Goal: Task Accomplishment & Management: Manage account settings

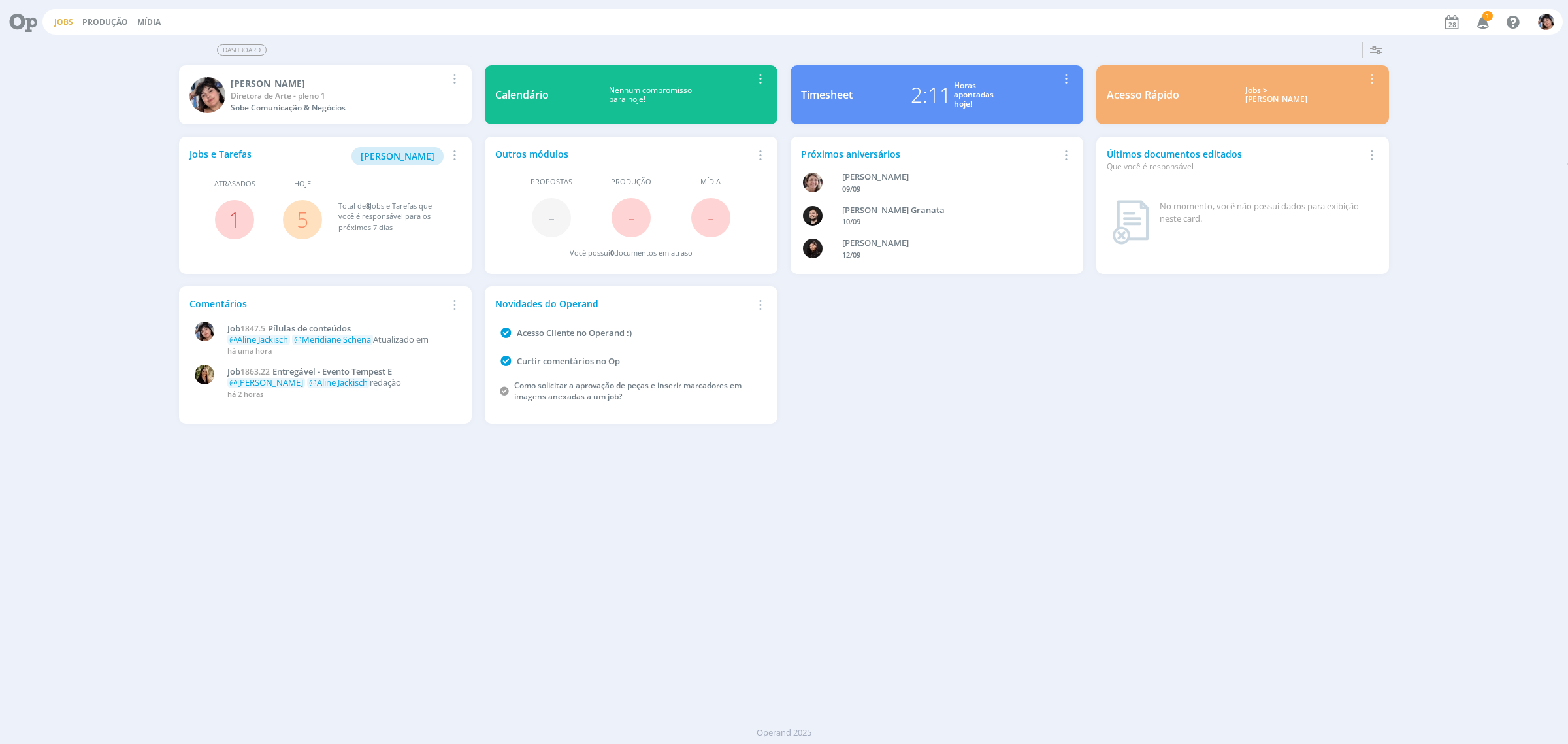
click at [61, 17] on link "Jobs" at bounding box center [63, 22] width 19 height 11
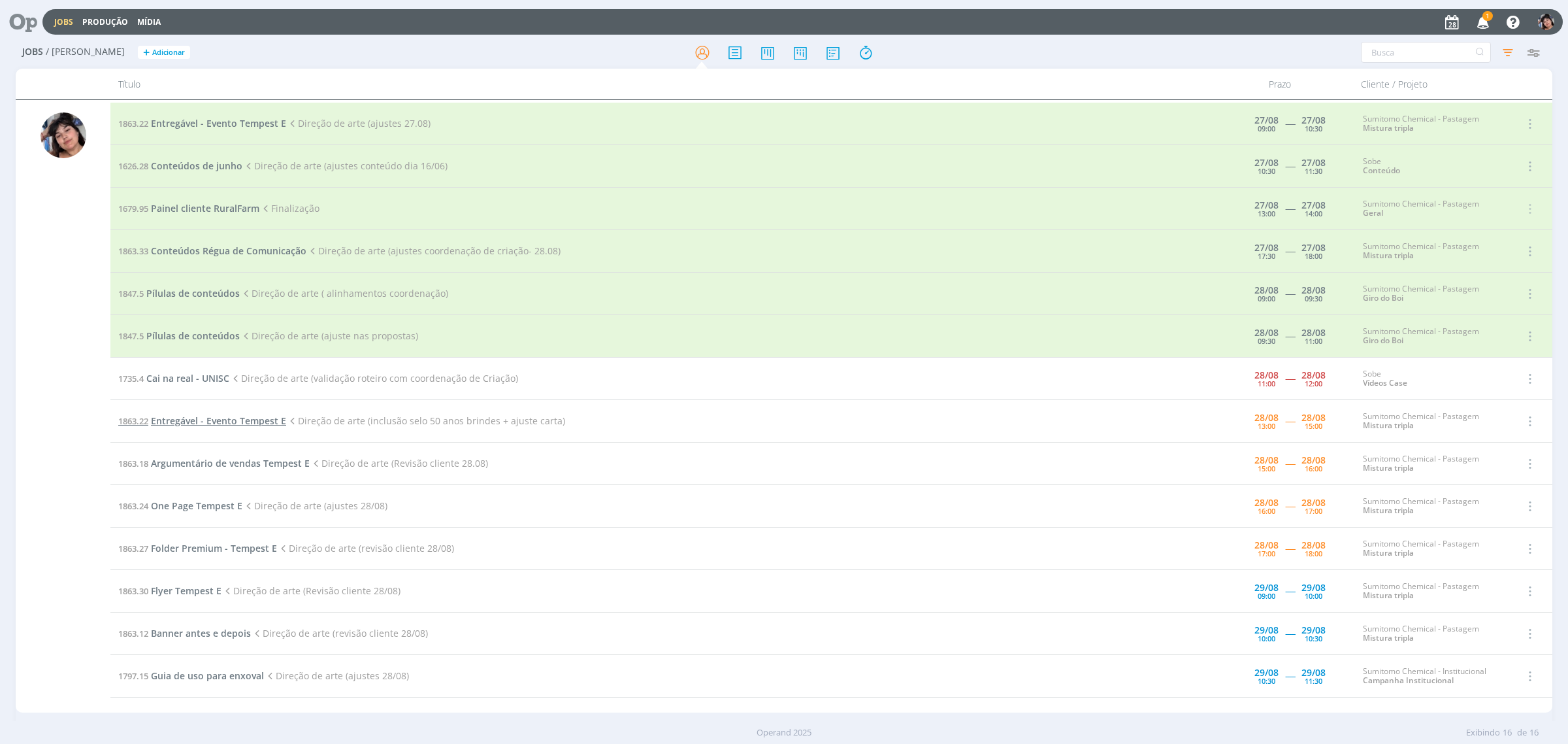
click at [194, 423] on span "Entregável - Evento Tempest E" at bounding box center [218, 421] width 135 height 13
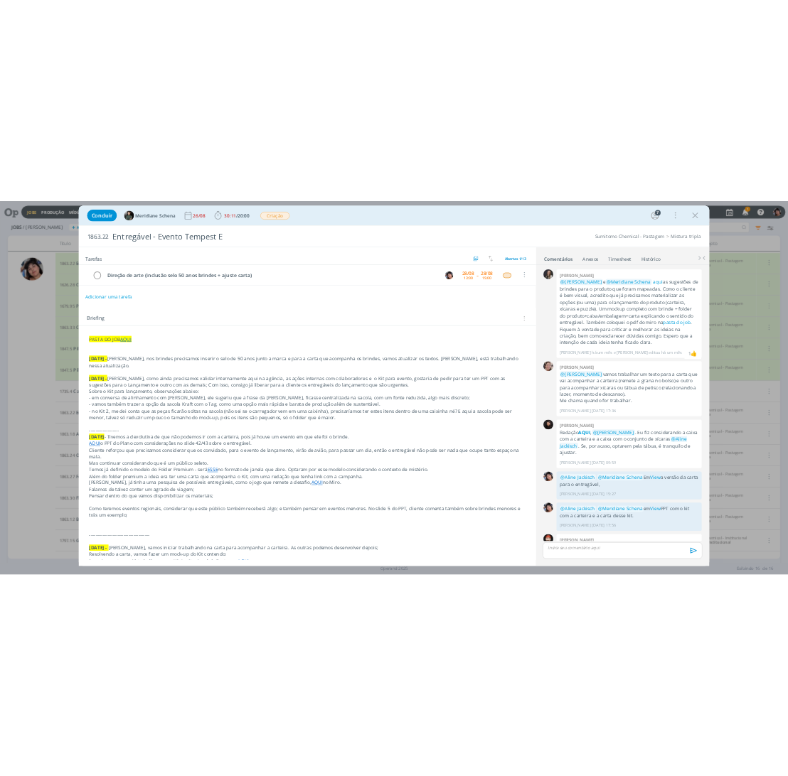
scroll to position [638, 0]
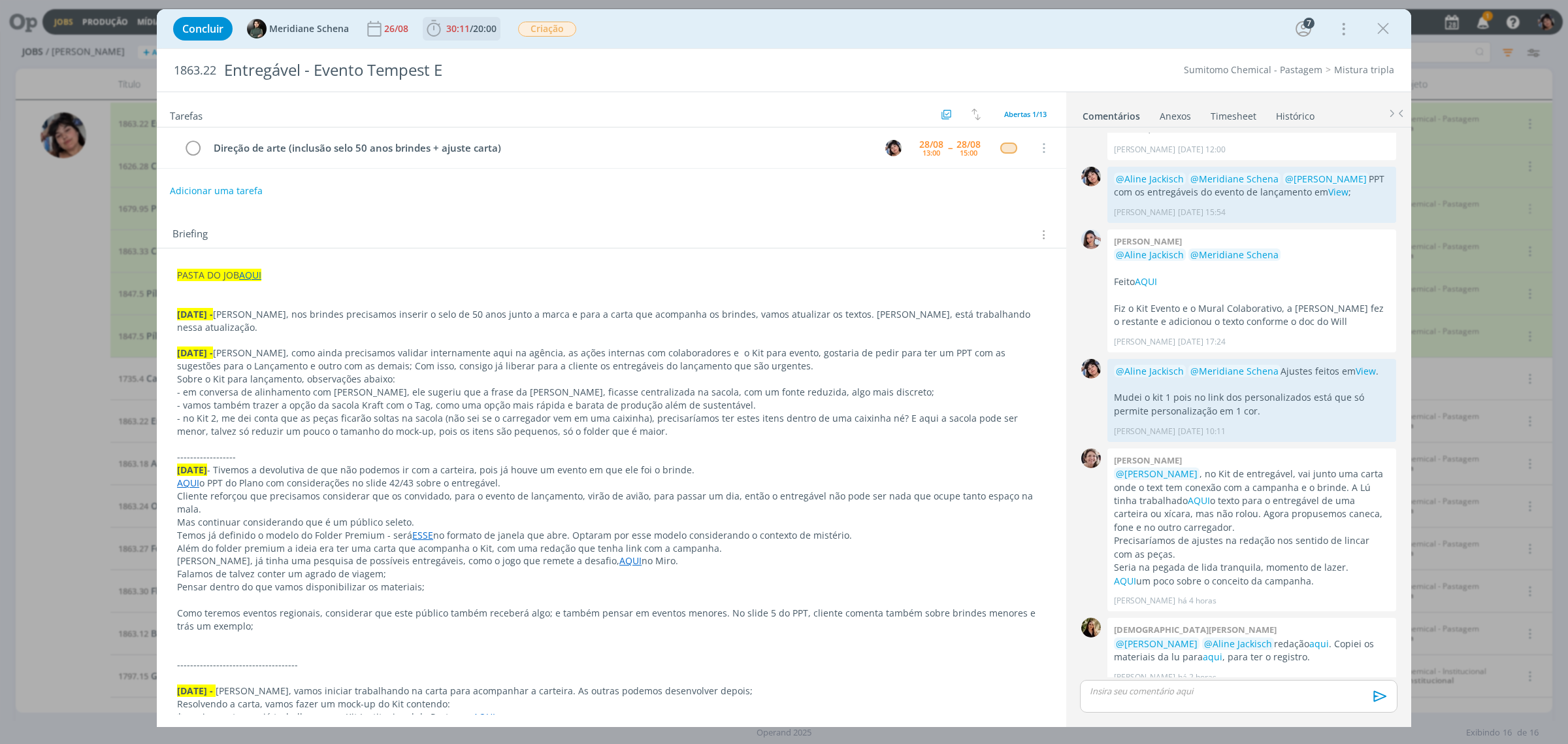
click at [462, 27] on span "30:11" at bounding box center [458, 29] width 24 height 13
click at [449, 57] on icon "dialog" at bounding box center [452, 57] width 23 height 17
drag, startPoint x: 432, startPoint y: 325, endPoint x: 589, endPoint y: 314, distance: 157.4
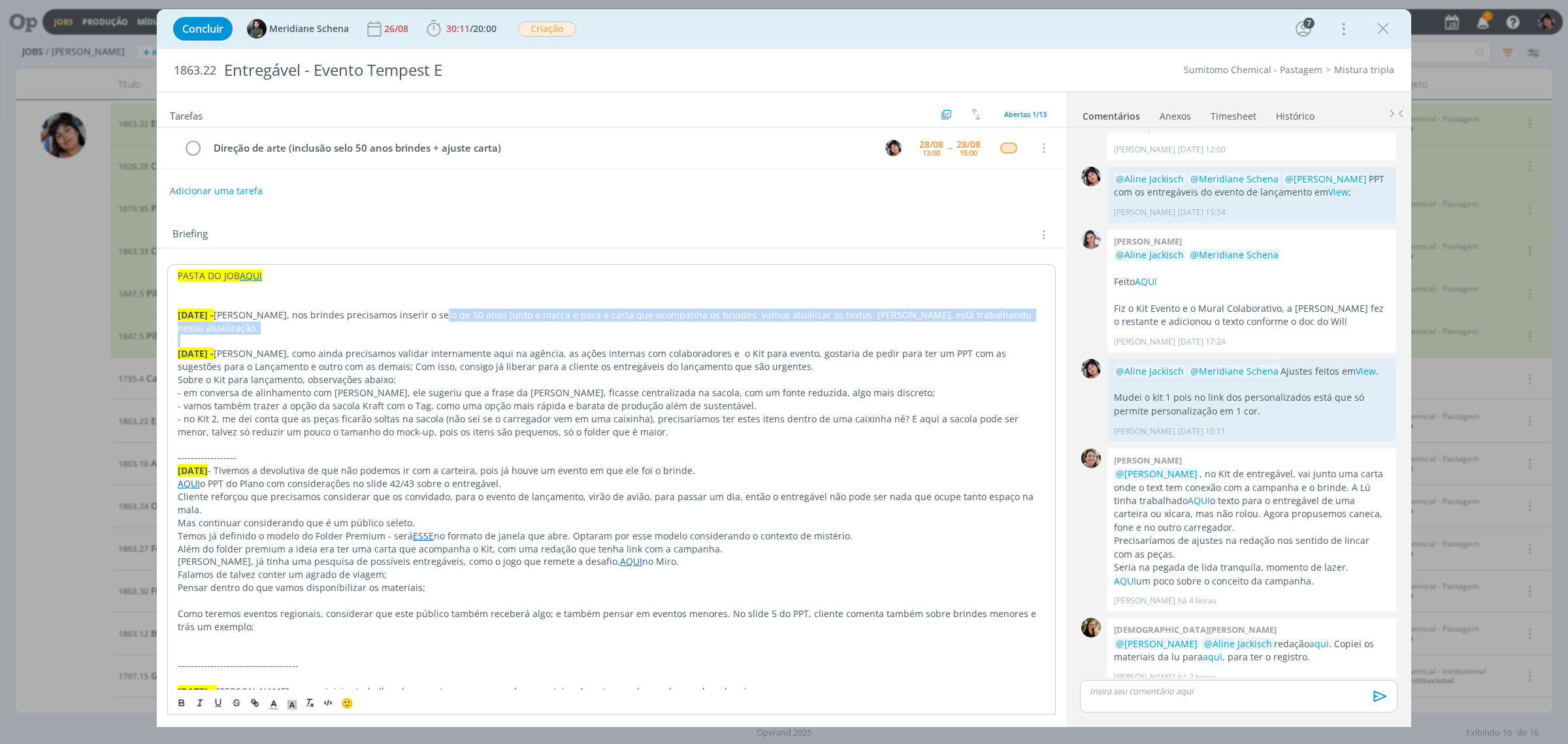
click at [589, 311] on p "28.08.25 - Eli, nos brindes precisamos inserir o selo de 50 anos junto a marca …" at bounding box center [611, 322] width 868 height 26
drag, startPoint x: 781, startPoint y: 315, endPoint x: 902, endPoint y: 335, distance: 122.6
click at [782, 315] on p "28.08.25 - Eli, nos brindes precisamos inserir o selo de 50 anos junto a marca …" at bounding box center [611, 322] width 868 height 26
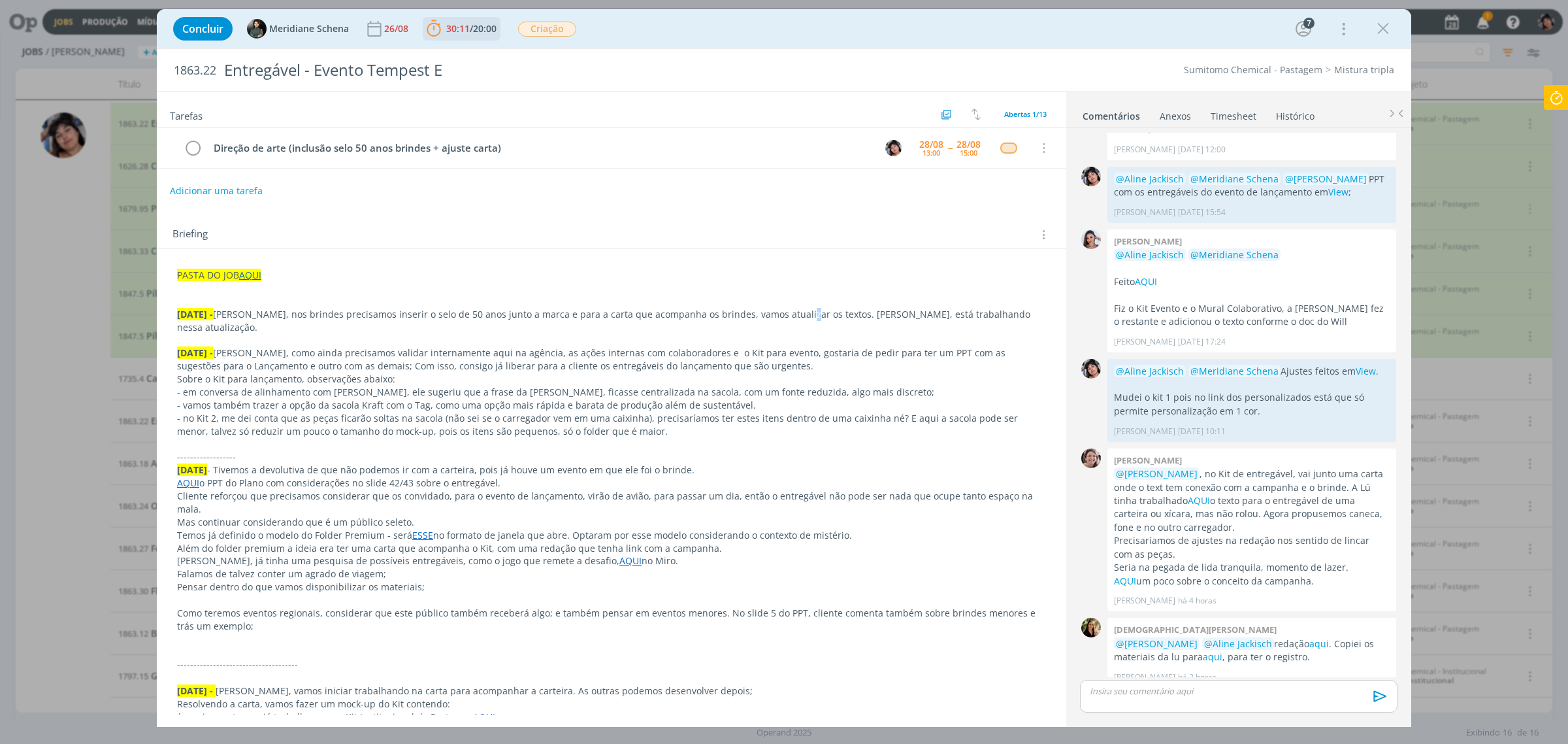
click at [452, 27] on span "30:11" at bounding box center [458, 29] width 24 height 13
click at [1327, 637] on link "aqui" at bounding box center [1318, 644] width 19 height 13
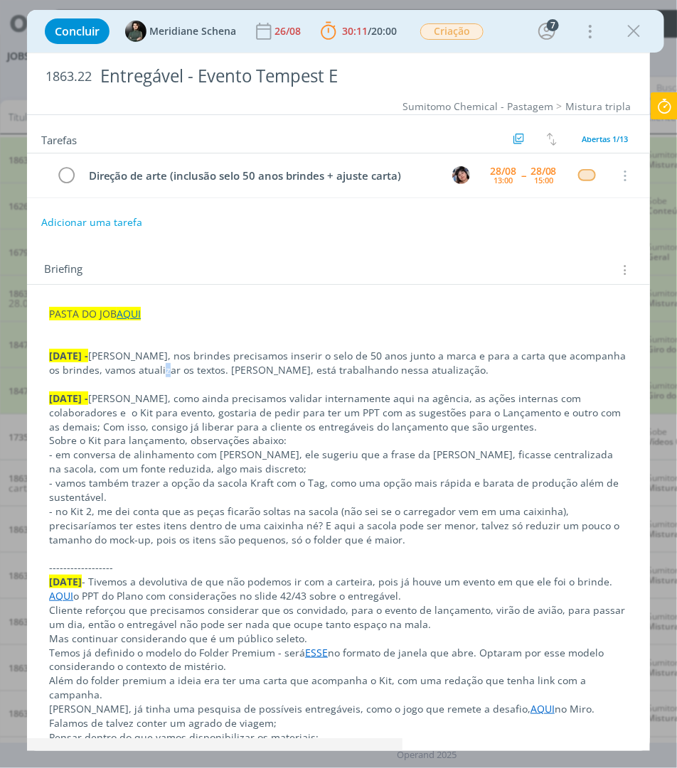
click at [634, 26] on icon "dialog" at bounding box center [633, 31] width 21 height 21
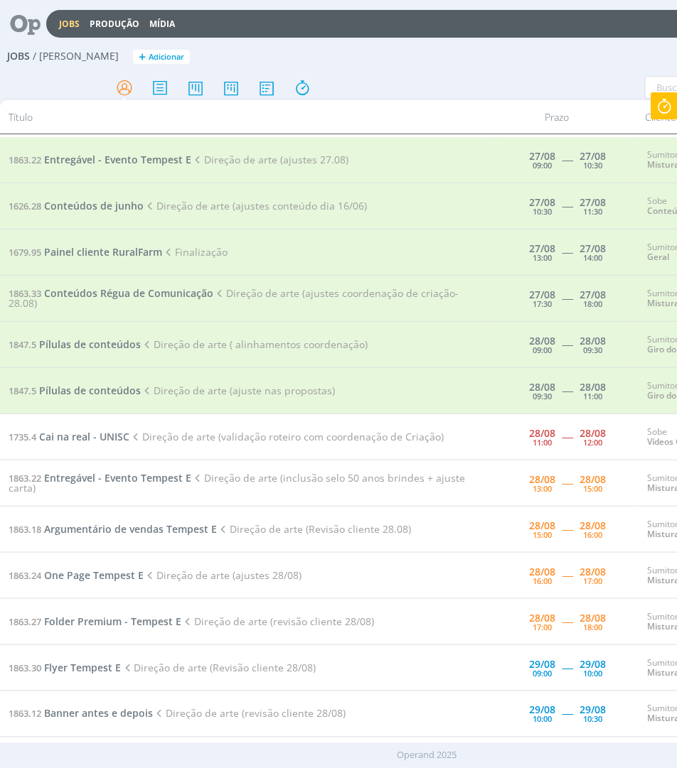
click at [53, 445] on td "1735.4 Cai na real - UNISC Direção de arte (validação roteiro com coordenação d…" at bounding box center [248, 437] width 496 height 46
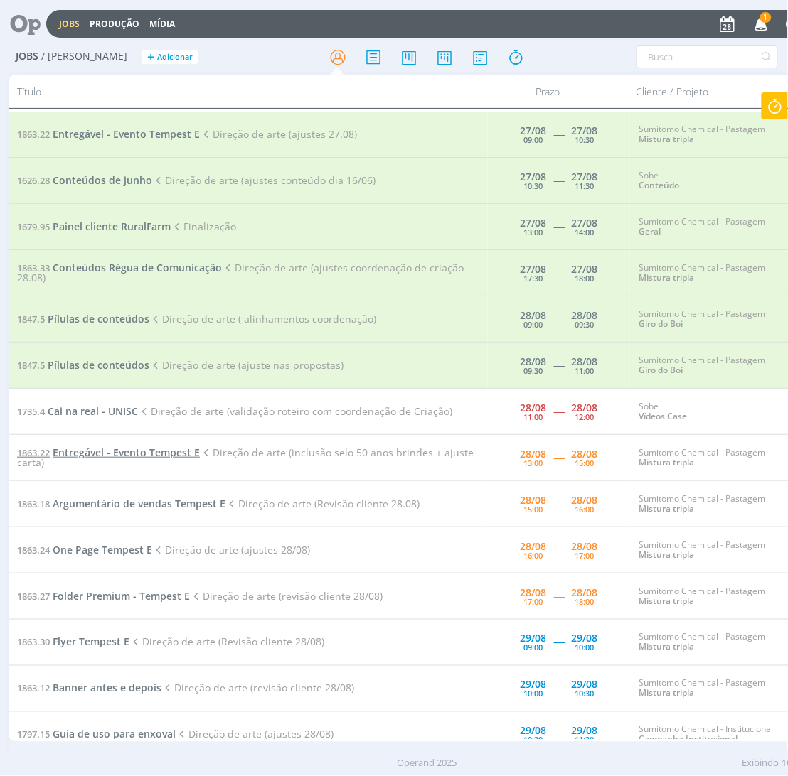
click at [122, 446] on span "Entregável - Evento Tempest E" at bounding box center [126, 453] width 147 height 14
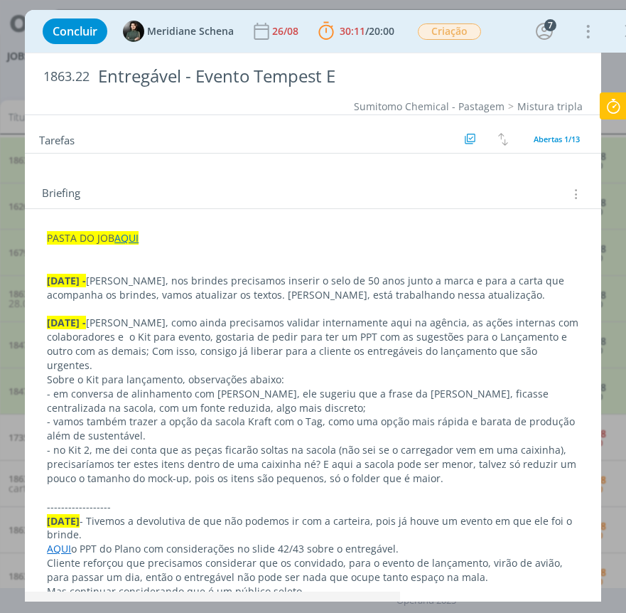
scroll to position [284, 0]
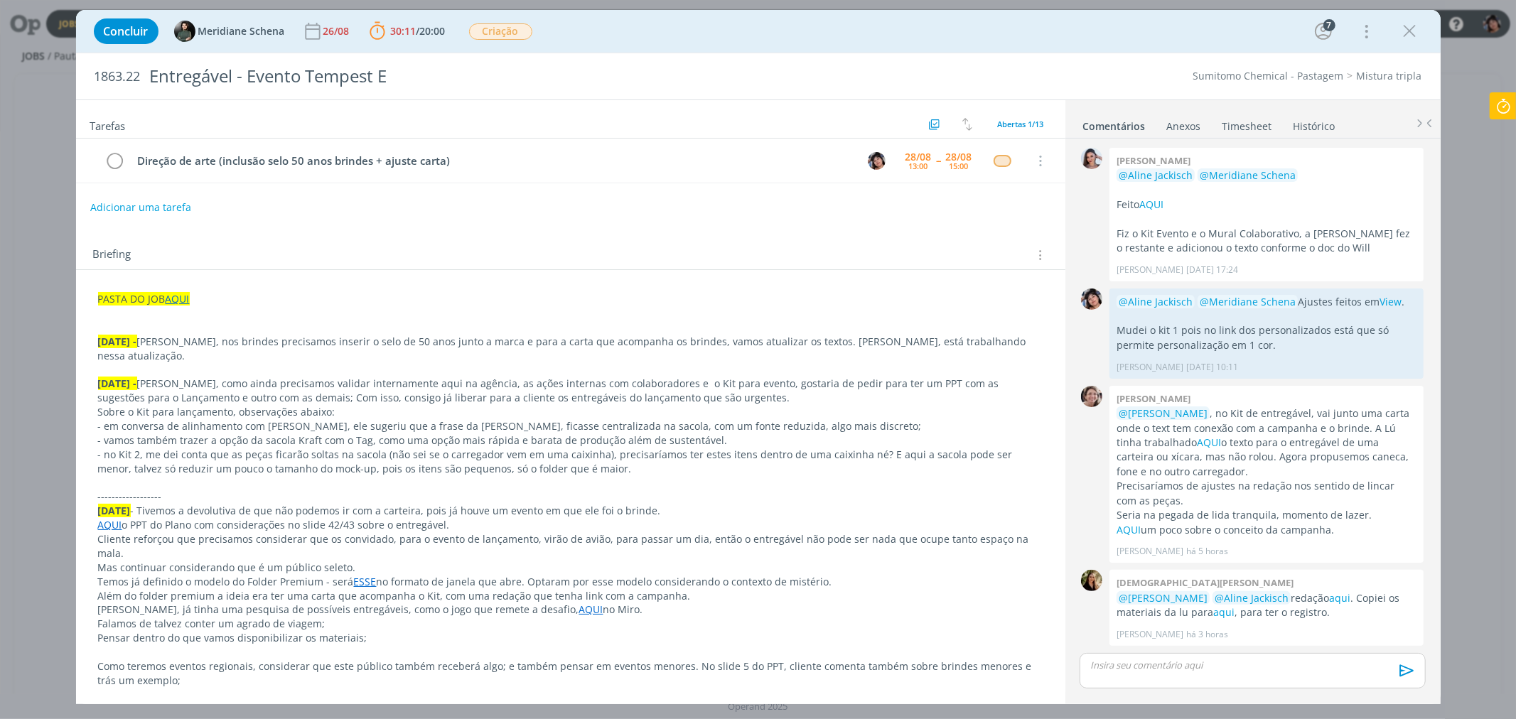
scroll to position [724, 0]
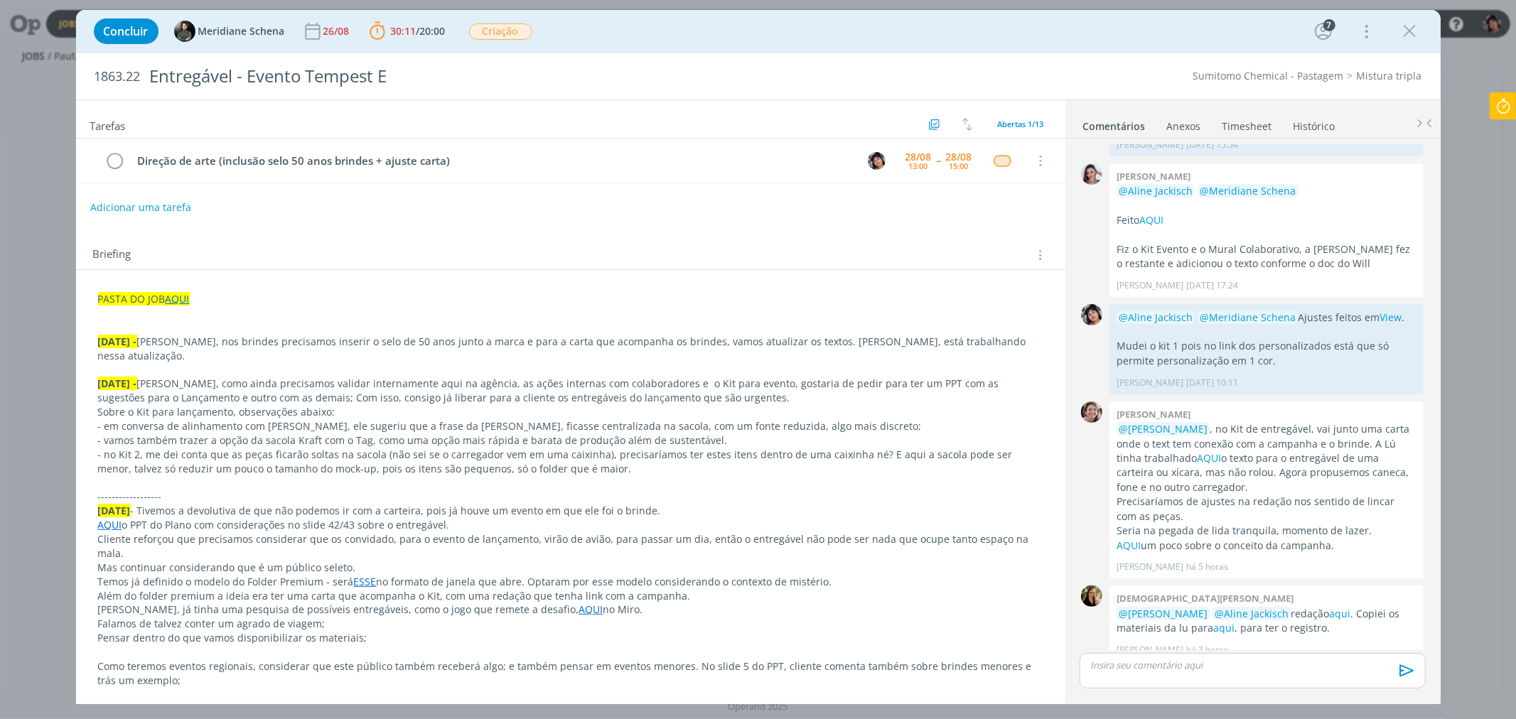
click at [626, 612] on div "dialog" at bounding box center [1252, 671] width 345 height 36
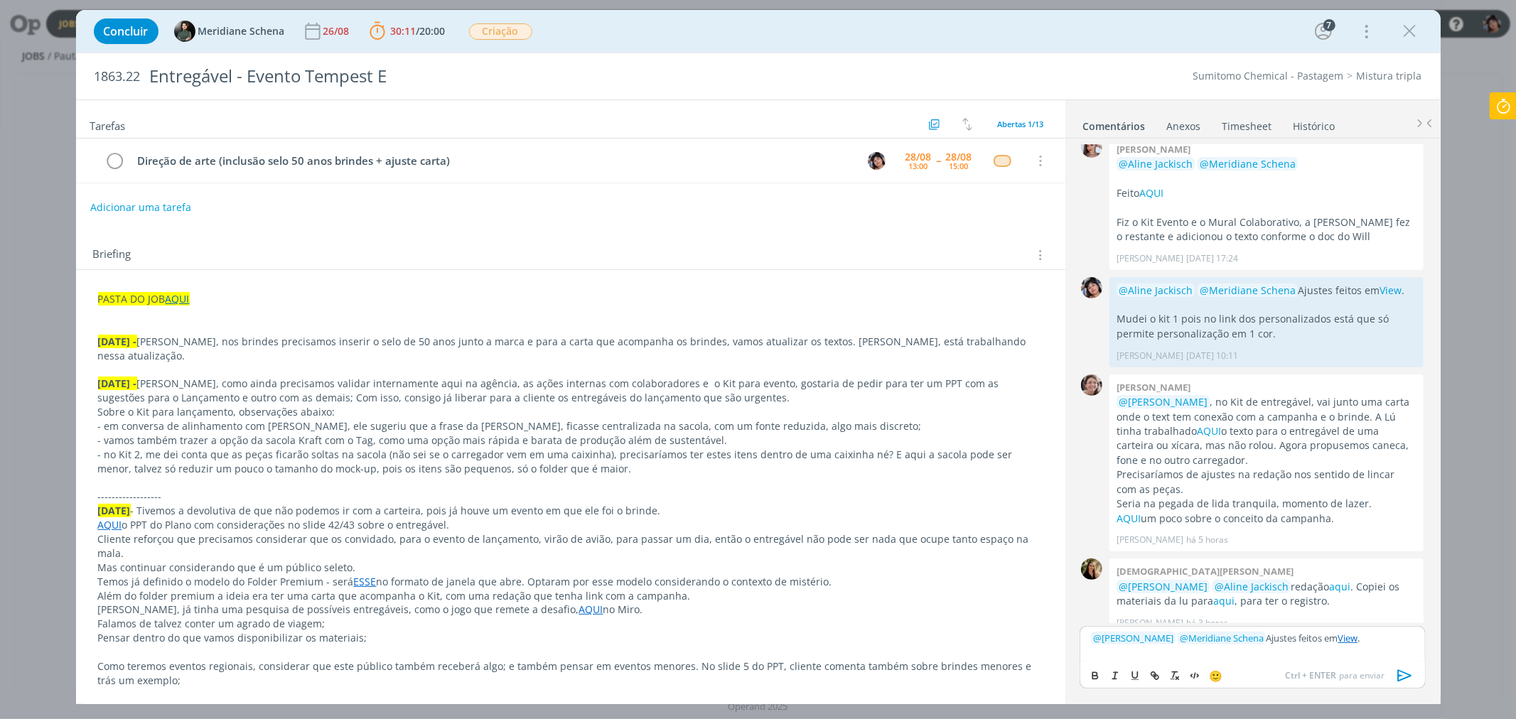
click at [626, 612] on icon "dialog" at bounding box center [1405, 675] width 21 height 21
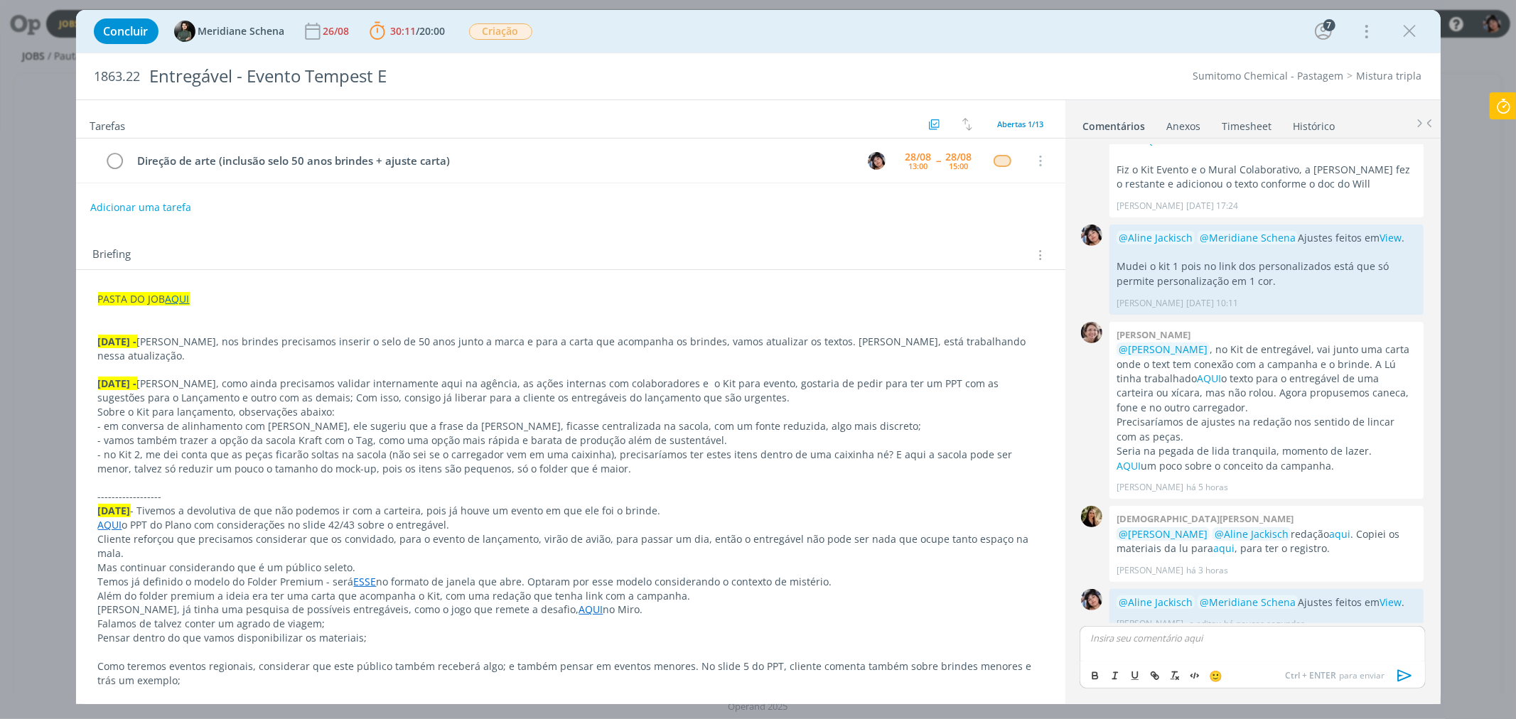
scroll to position [805, 0]
click at [626, 107] on icon at bounding box center [1504, 106] width 26 height 28
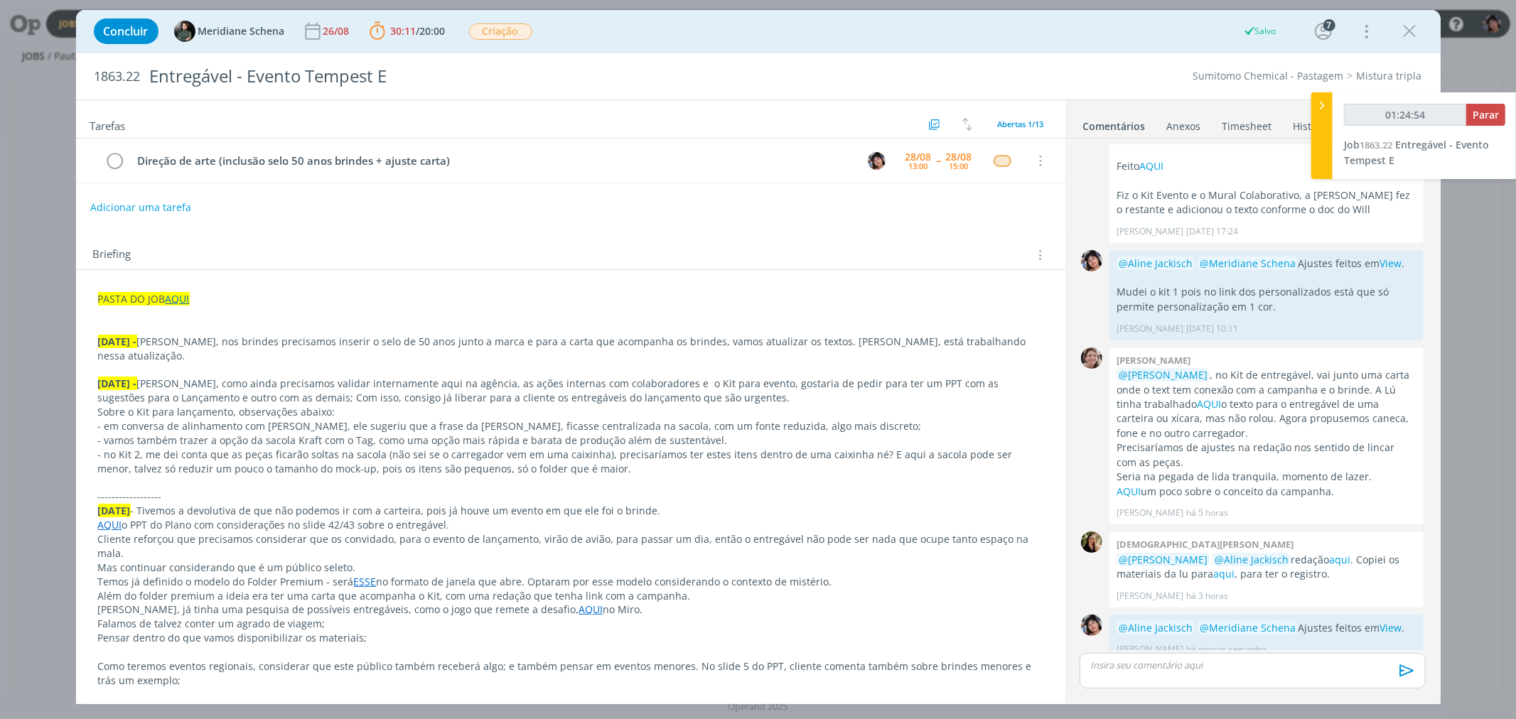
type input "01:24:55"
click at [626, 119] on span "Parar" at bounding box center [1486, 115] width 26 height 14
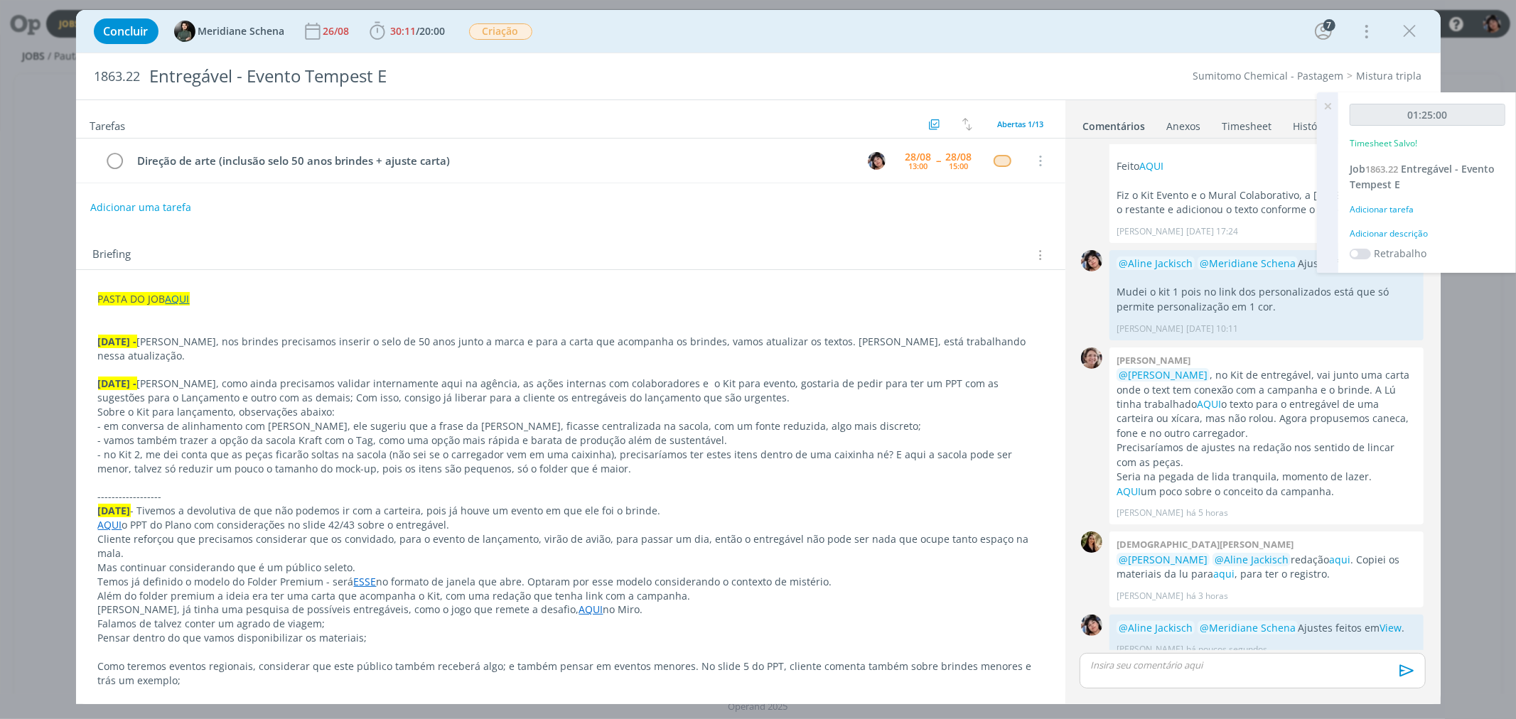
click at [626, 208] on div "Adicionar tarefa" at bounding box center [1428, 209] width 156 height 13
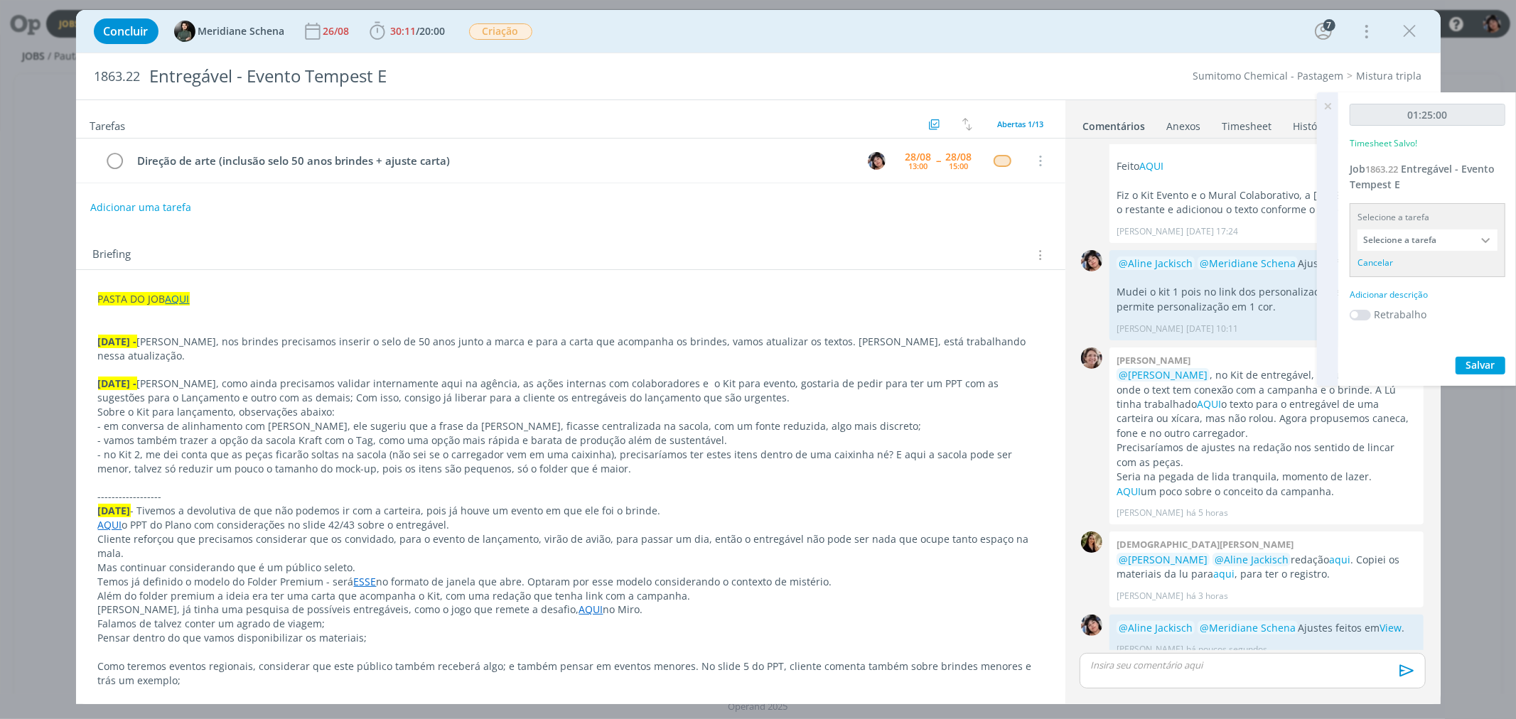
drag, startPoint x: 1395, startPoint y: 250, endPoint x: 1390, endPoint y: 240, distance: 11.1
click at [626, 250] on div "Selecione a tarefa Selecione a tarefa Cancelar" at bounding box center [1428, 240] width 156 height 74
click at [626, 240] on input "Selecione a tarefa" at bounding box center [1428, 240] width 140 height 21
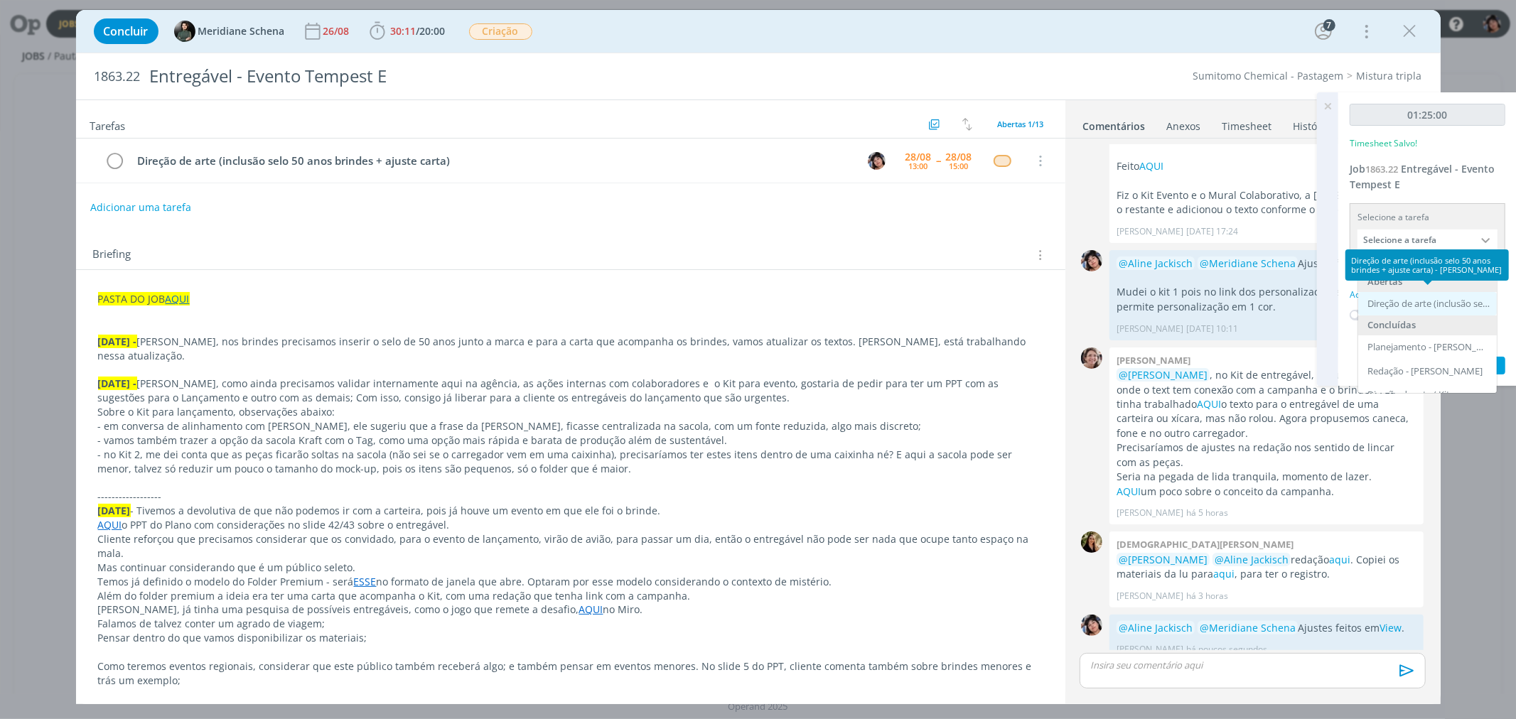
click at [626, 303] on div "Direção de arte (inclusão selo 50 anos brindes + ajuste carta) - [PERSON_NAME]" at bounding box center [1429, 304] width 123 height 11
type input "Direção de arte (inclusão selo 50 anos brindes + ajuste carta)"
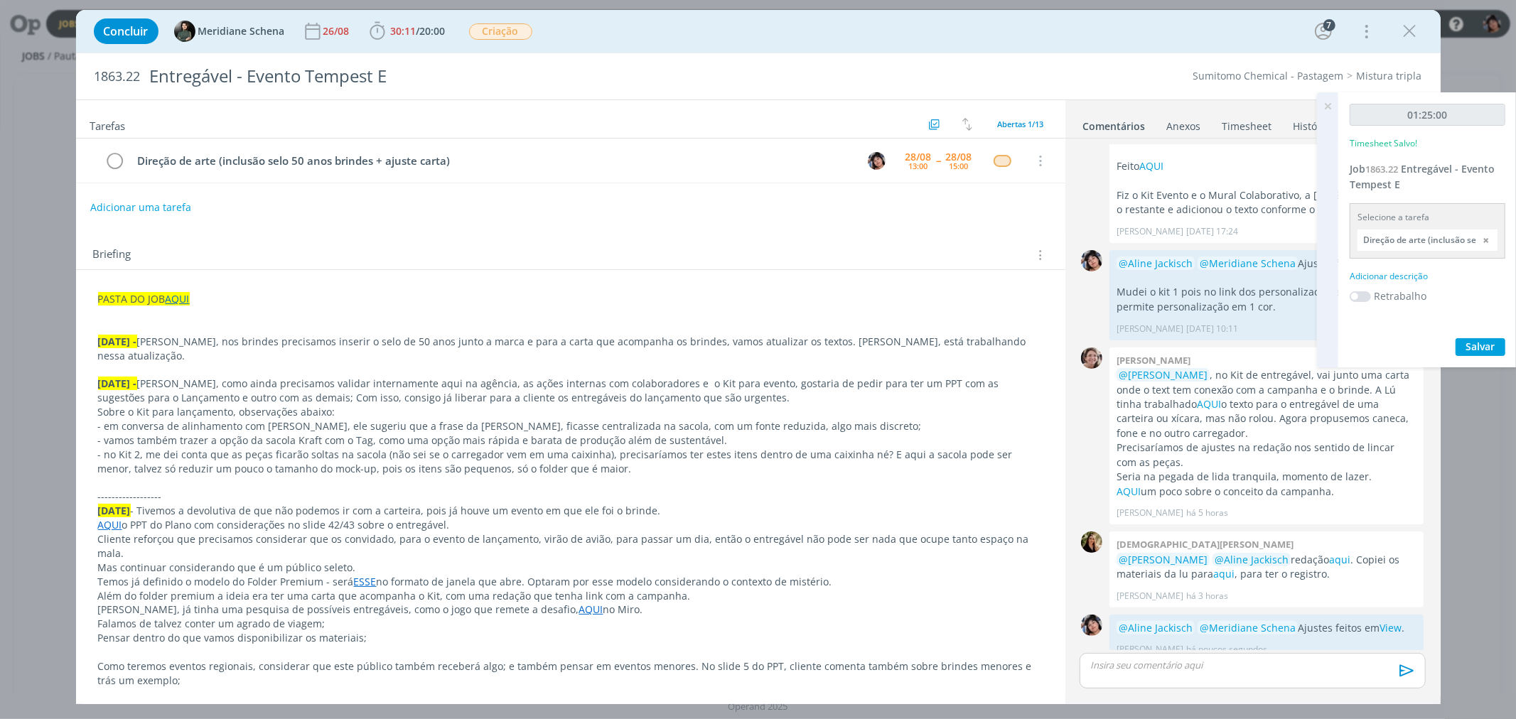
click at [626, 277] on div "Adicionar descrição" at bounding box center [1428, 276] width 156 height 13
click at [626, 293] on textarea at bounding box center [1427, 299] width 149 height 50
type textarea "Ajustes selo de 50 anos"
click at [626, 394] on span "Salvar" at bounding box center [1480, 392] width 29 height 14
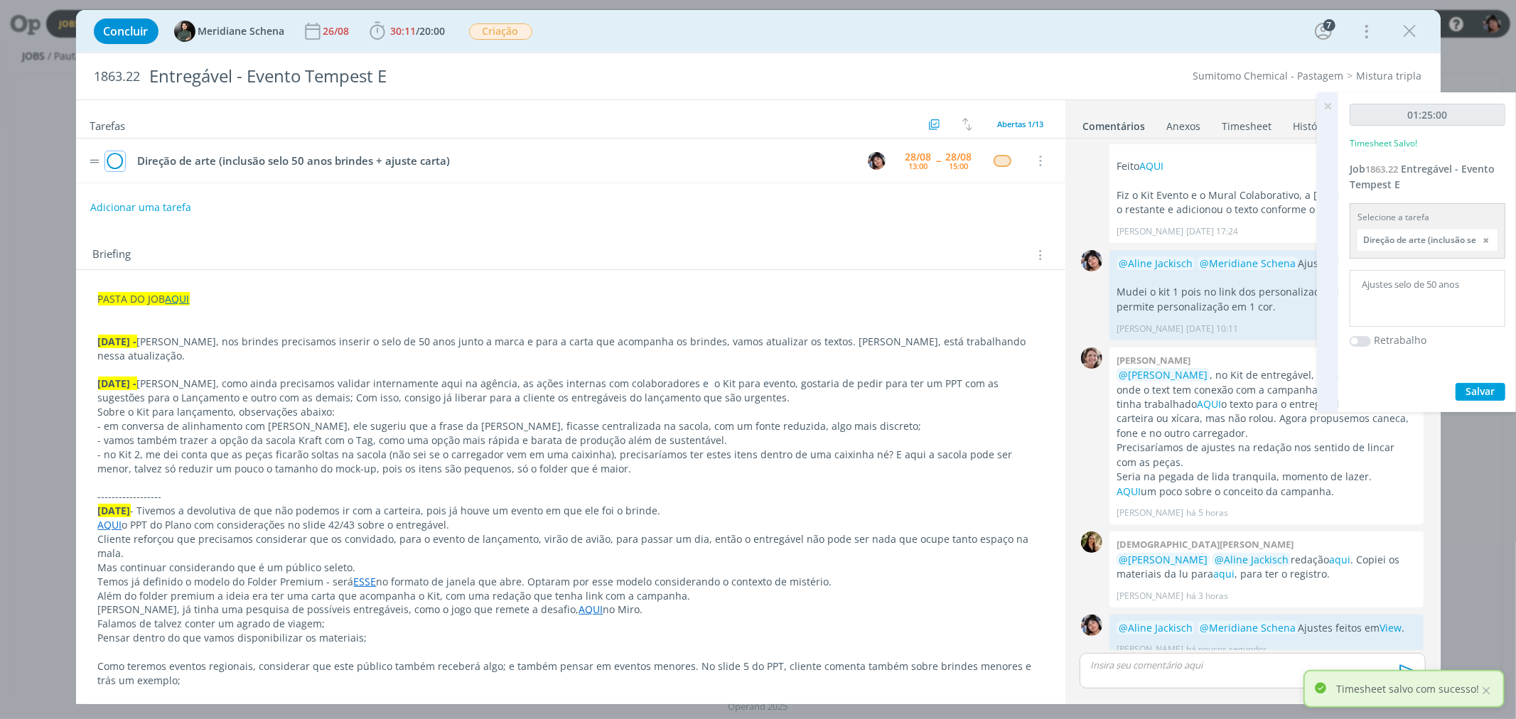
click at [115, 163] on icon "dialog" at bounding box center [115, 161] width 20 height 21
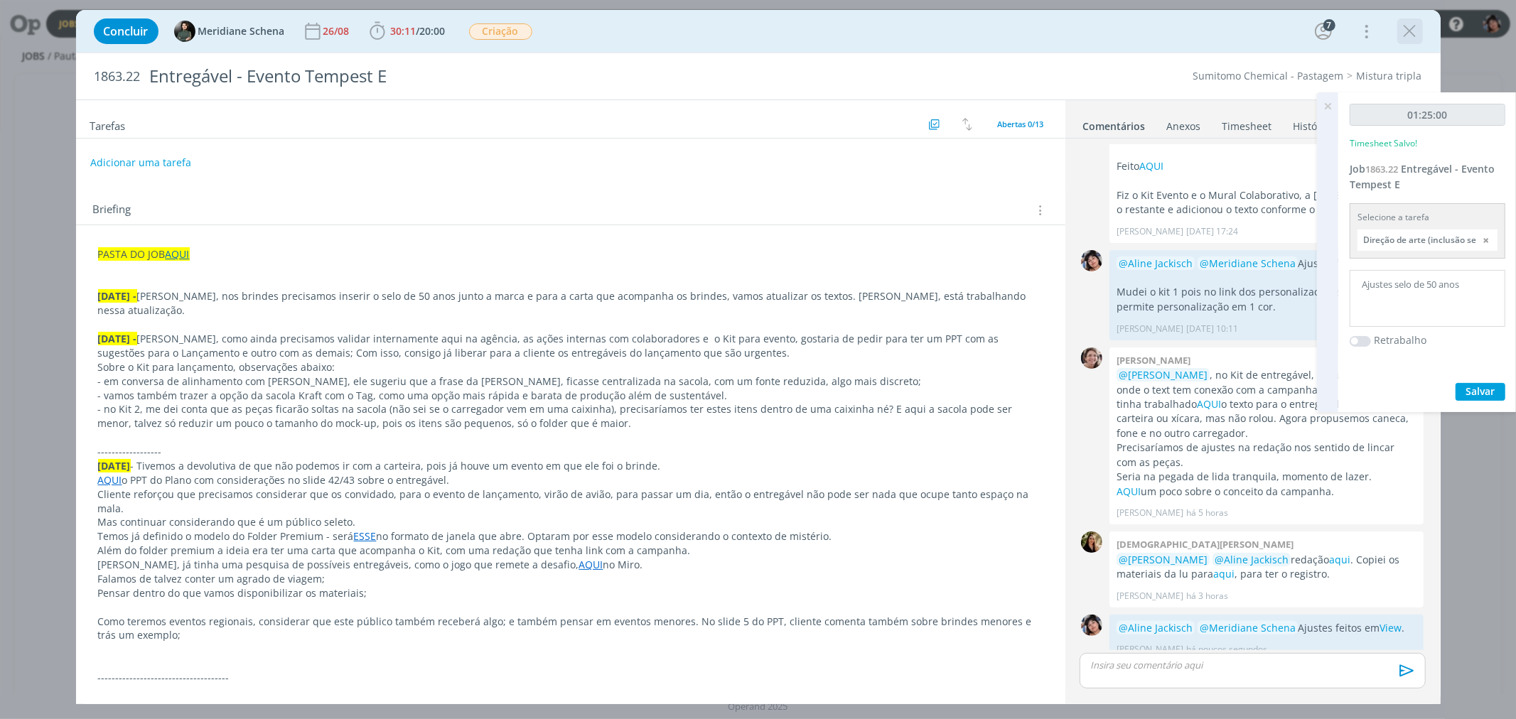
click at [626, 31] on icon "dialog" at bounding box center [1410, 31] width 21 height 21
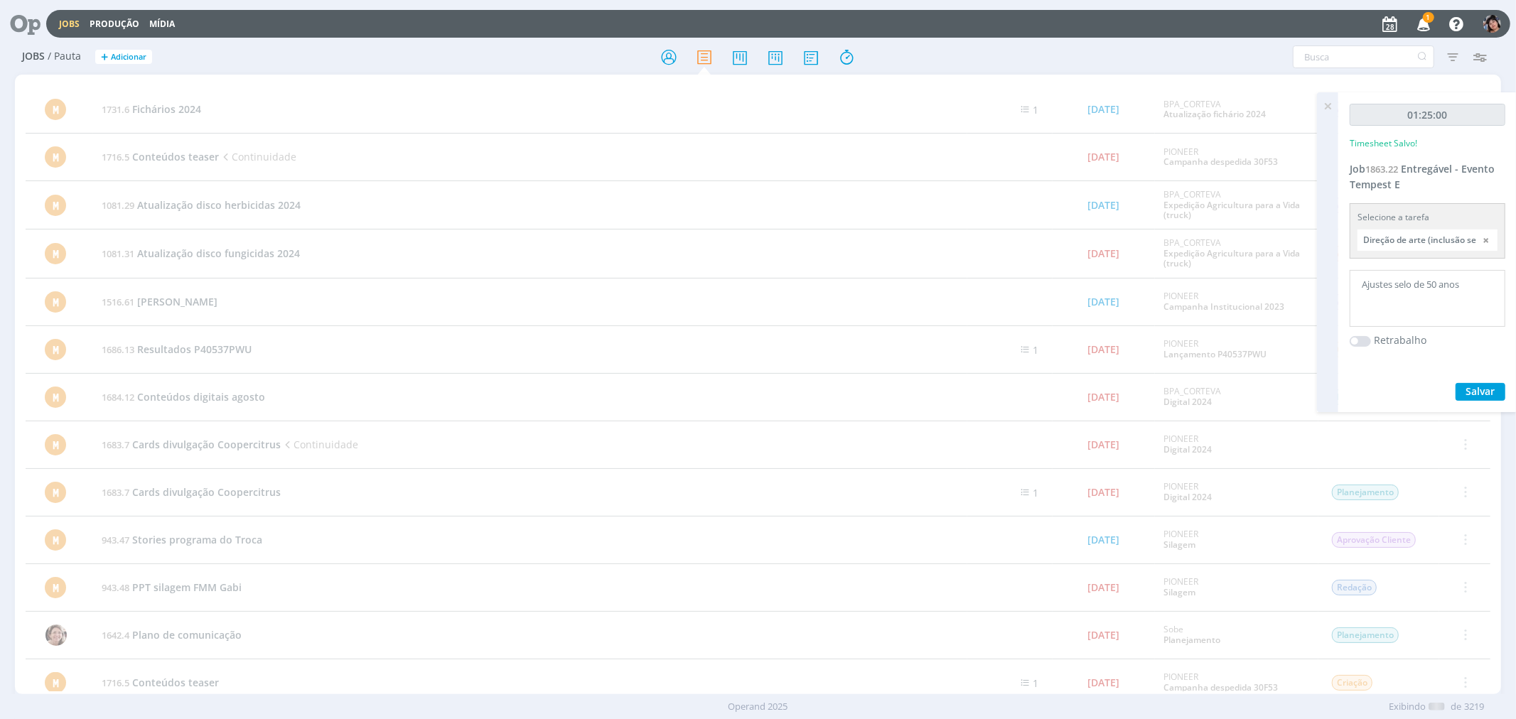
click at [626, 105] on icon at bounding box center [1328, 106] width 26 height 28
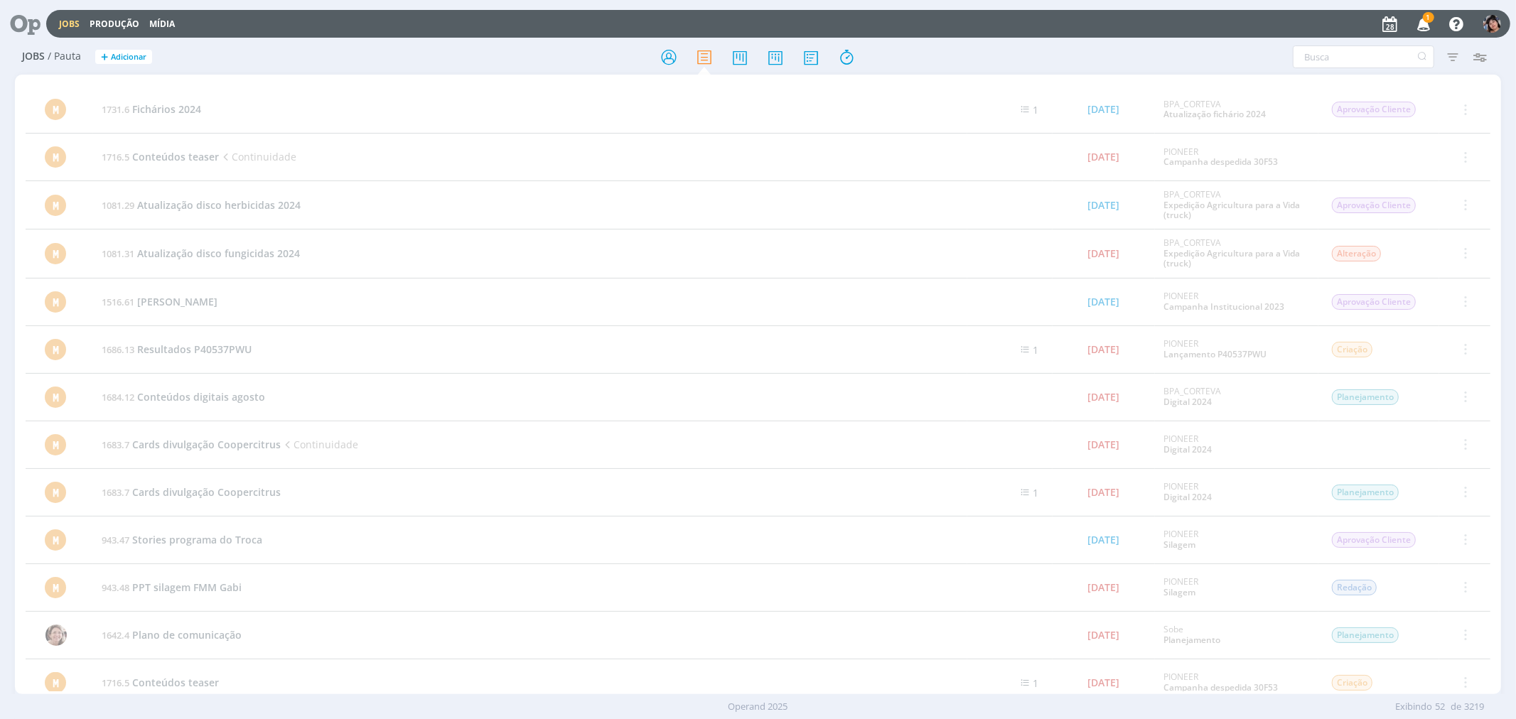
click at [50, 31] on div "Jobs Produção [GEOGRAPHIC_DATA] 1 Notificações Central de Ajuda Área de Membros…" at bounding box center [778, 24] width 1464 height 28
click at [59, 26] on link "Jobs" at bounding box center [69, 24] width 21 height 12
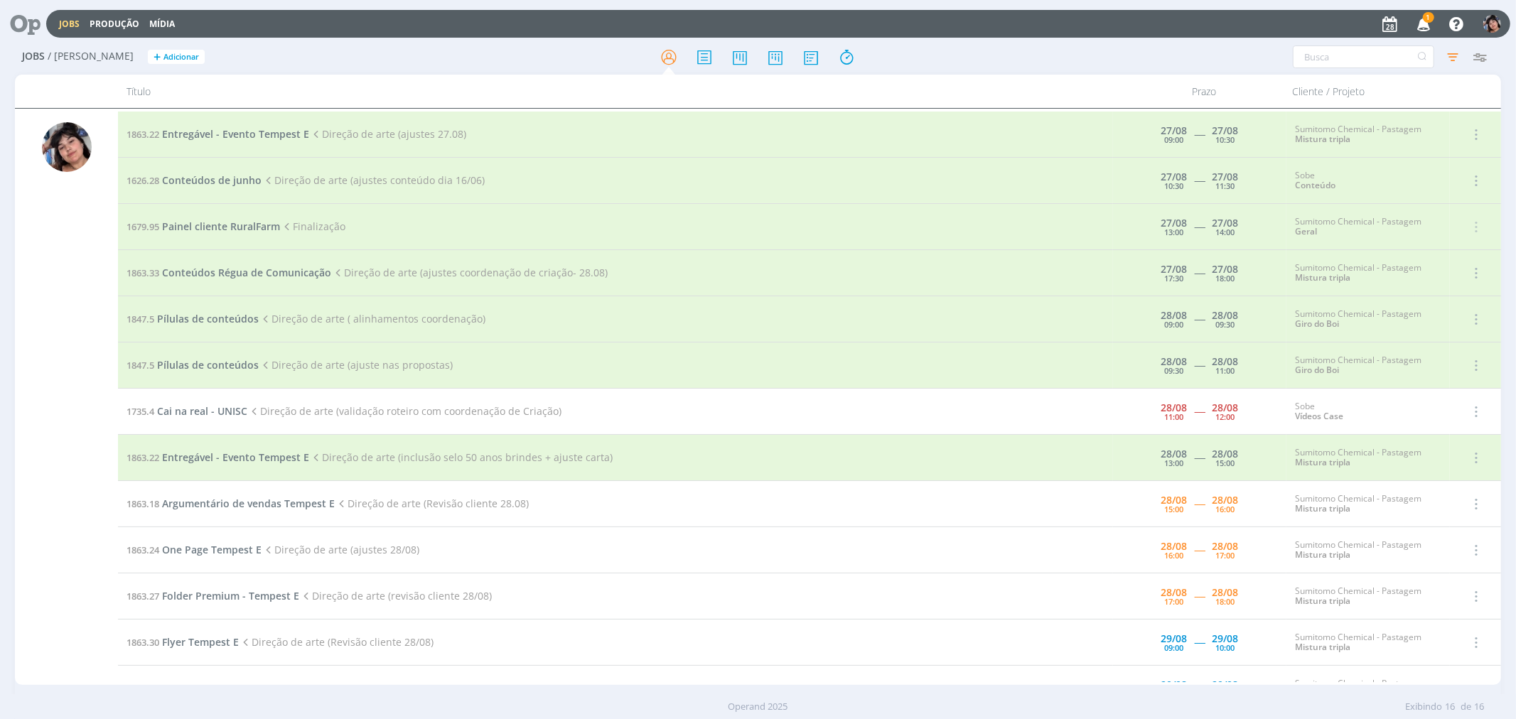
click at [70, 30] on div "Jobs Produção [GEOGRAPHIC_DATA] 1 Notificações Central de Ajuda Área de Membros…" at bounding box center [778, 24] width 1464 height 28
click at [69, 25] on link "Jobs" at bounding box center [69, 24] width 21 height 12
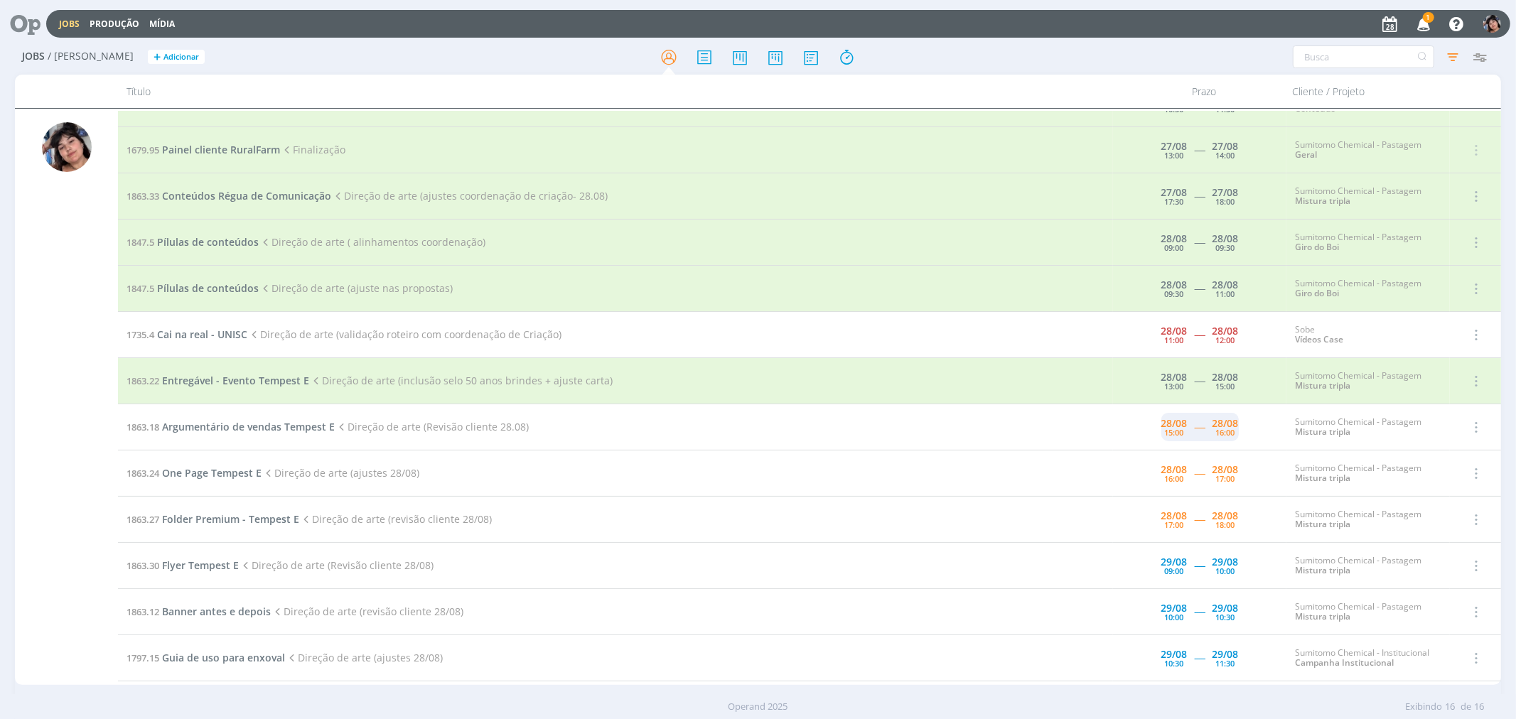
scroll to position [78, 0]
click at [267, 427] on span "Argumentário de vendas Tempest E" at bounding box center [248, 426] width 173 height 14
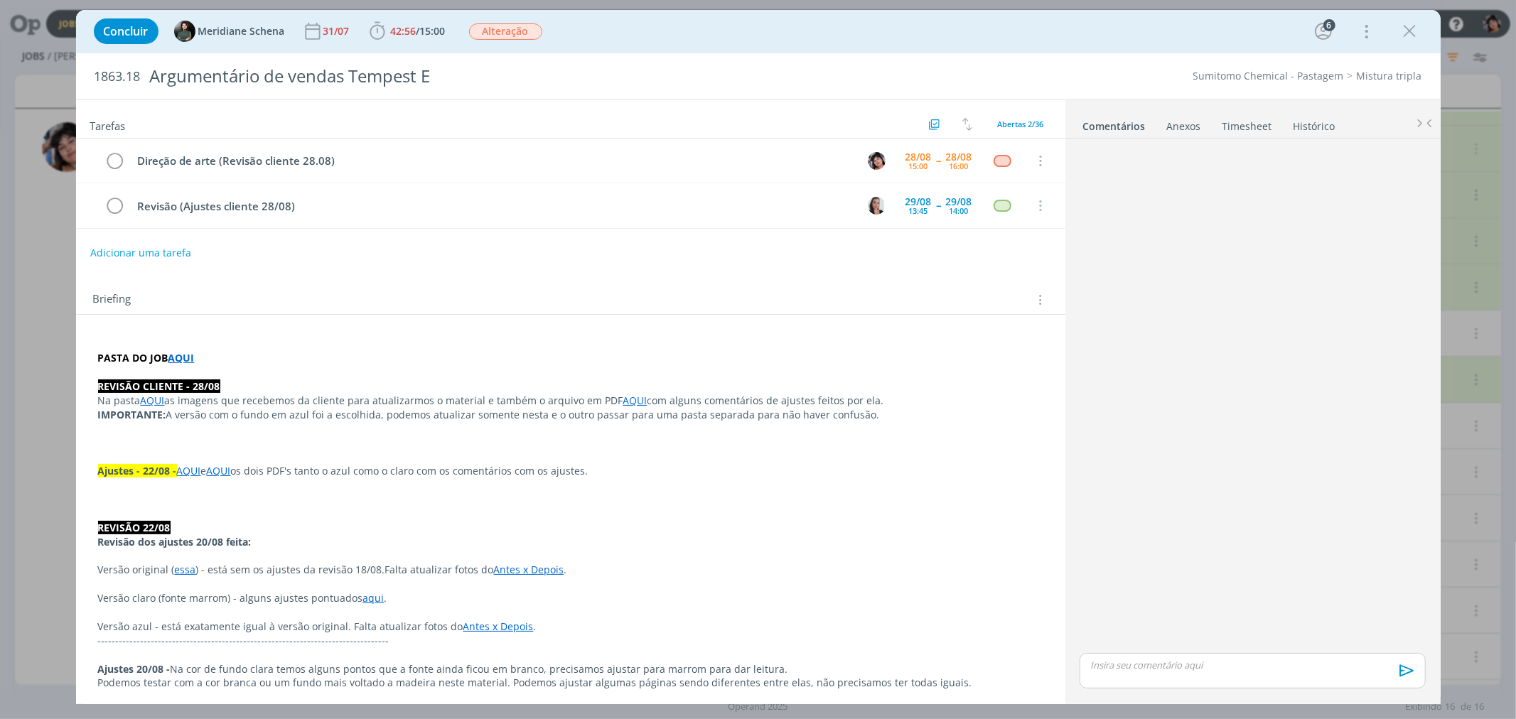
scroll to position [1321, 0]
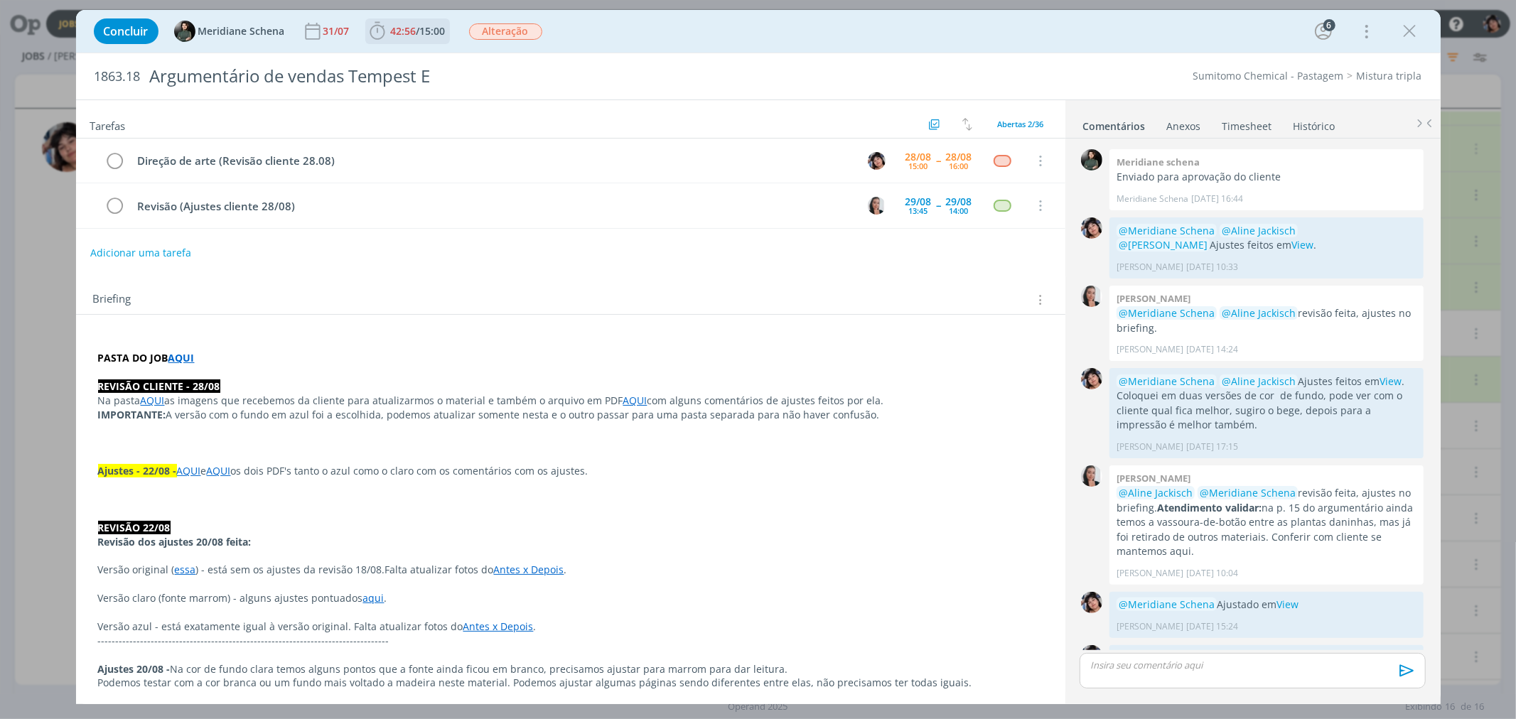
click at [420, 32] on span "/" at bounding box center [419, 31] width 4 height 14
click at [408, 62] on icon "dialog" at bounding box center [397, 62] width 25 height 18
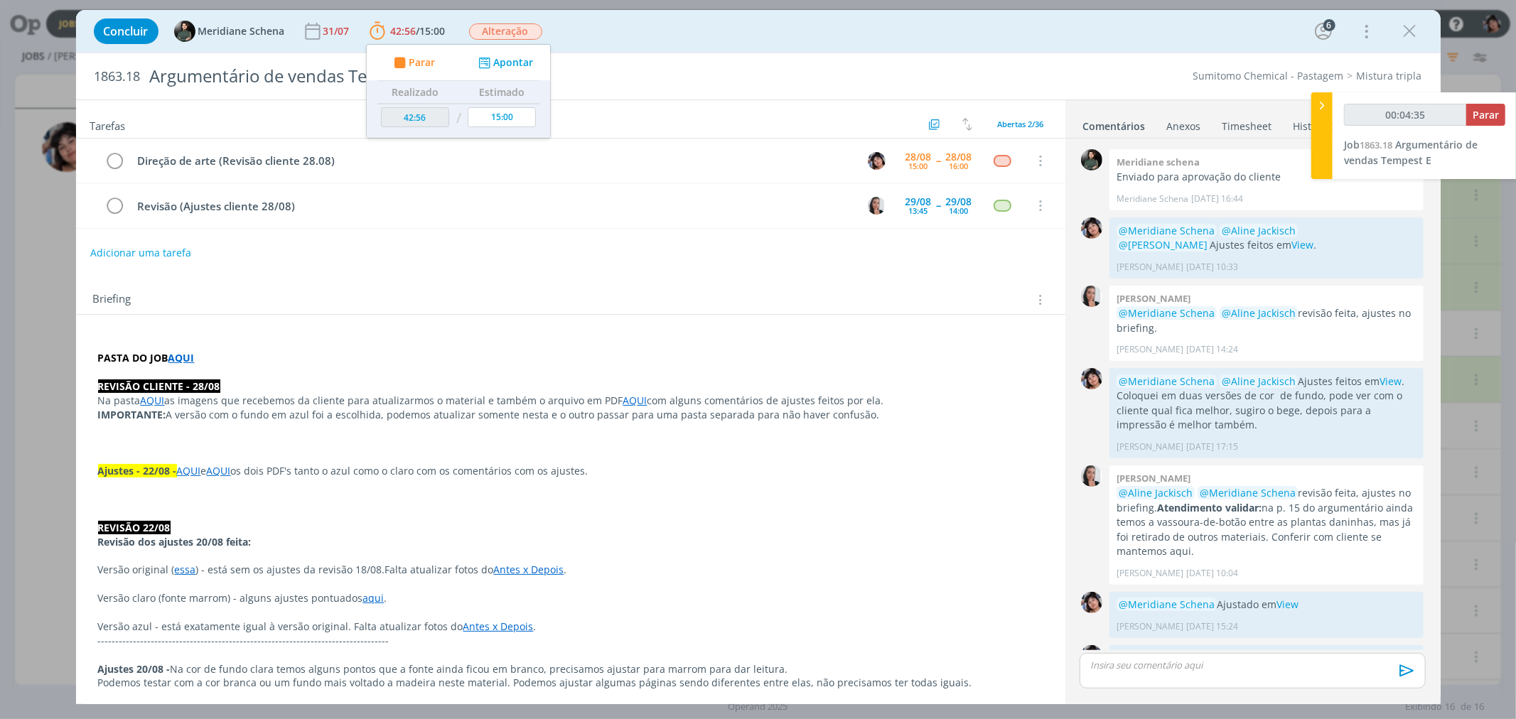
click at [76, 81] on div "1863.18 Argumentário de vendas Tempest E Sumitomo Chemical - Pastagem Mistura t…" at bounding box center [758, 76] width 1365 height 46
click at [60, 89] on div "Concluir Meridiane Schena 31/07 42:56 / 15:00 Parar Apontar Data * [DATE] Horas…" at bounding box center [758, 359] width 1516 height 719
click at [626, 33] on div "dialog" at bounding box center [1410, 31] width 26 height 26
click at [626, 33] on icon "dialog" at bounding box center [1410, 31] width 21 height 21
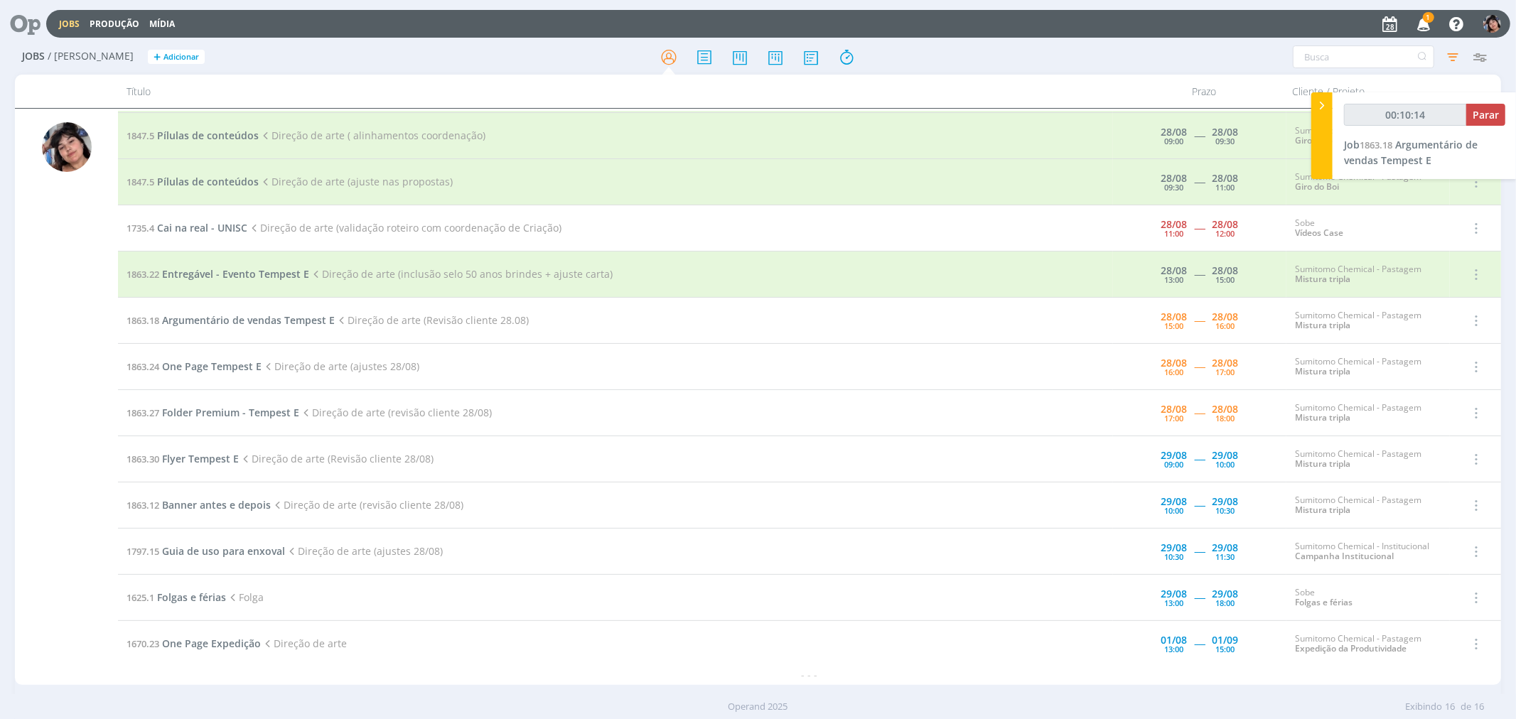
scroll to position [183, 0]
click at [272, 333] on td "1863.18 Argumentário de vendas Tempest E Direção de arte (Revisão cliente 28.08)" at bounding box center [615, 321] width 995 height 46
click at [267, 322] on span "Argumentário de vendas Tempest E" at bounding box center [248, 320] width 173 height 14
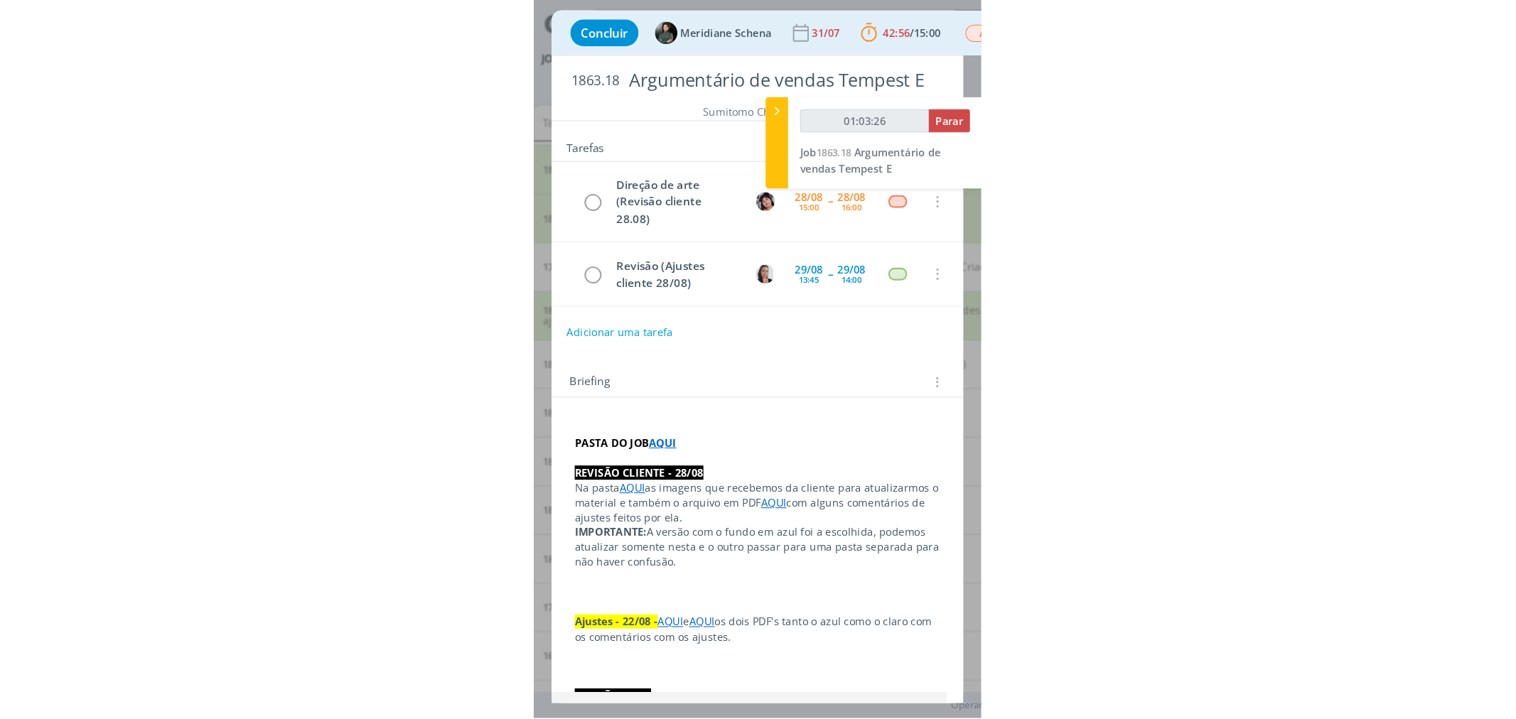
scroll to position [1321, 0]
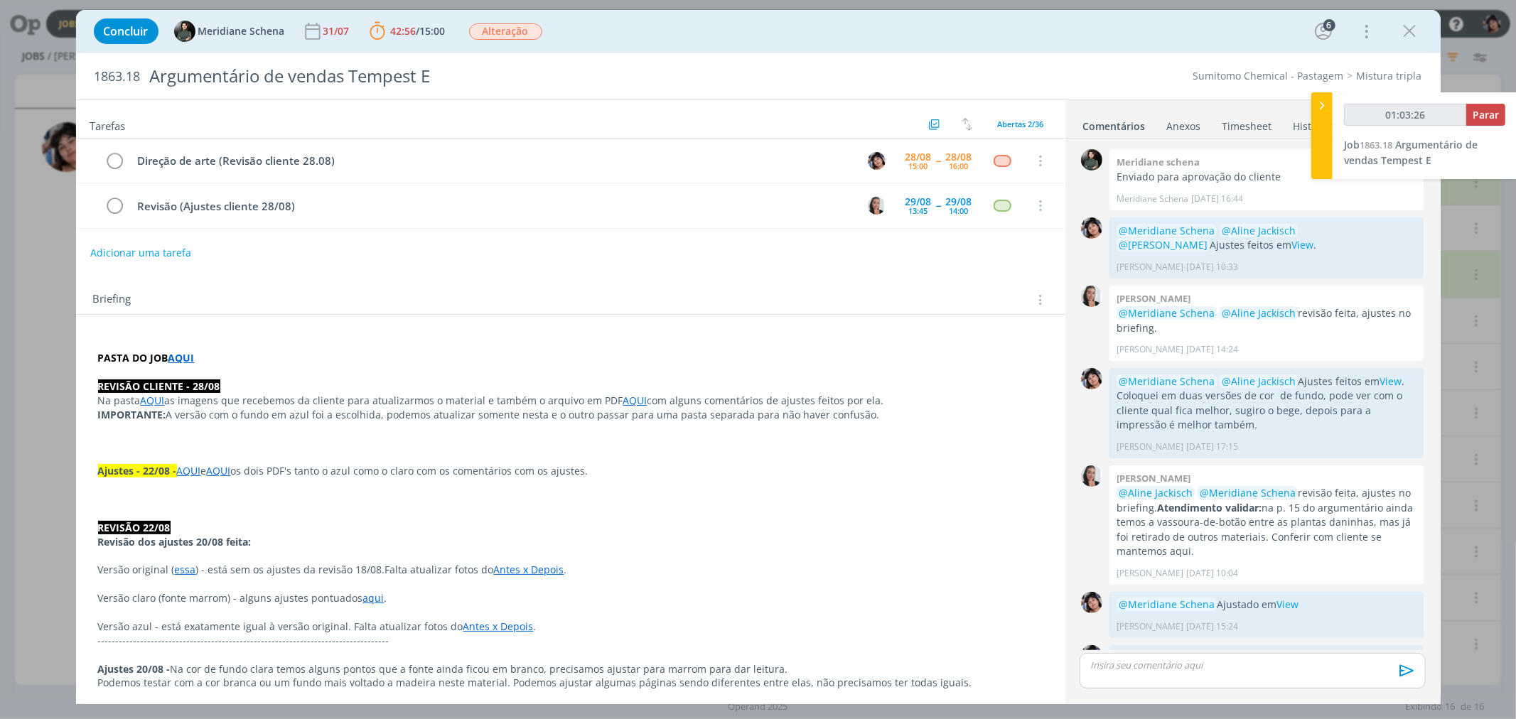
type input "01:03:27"
click at [626, 612] on div "dialog" at bounding box center [1252, 671] width 345 height 36
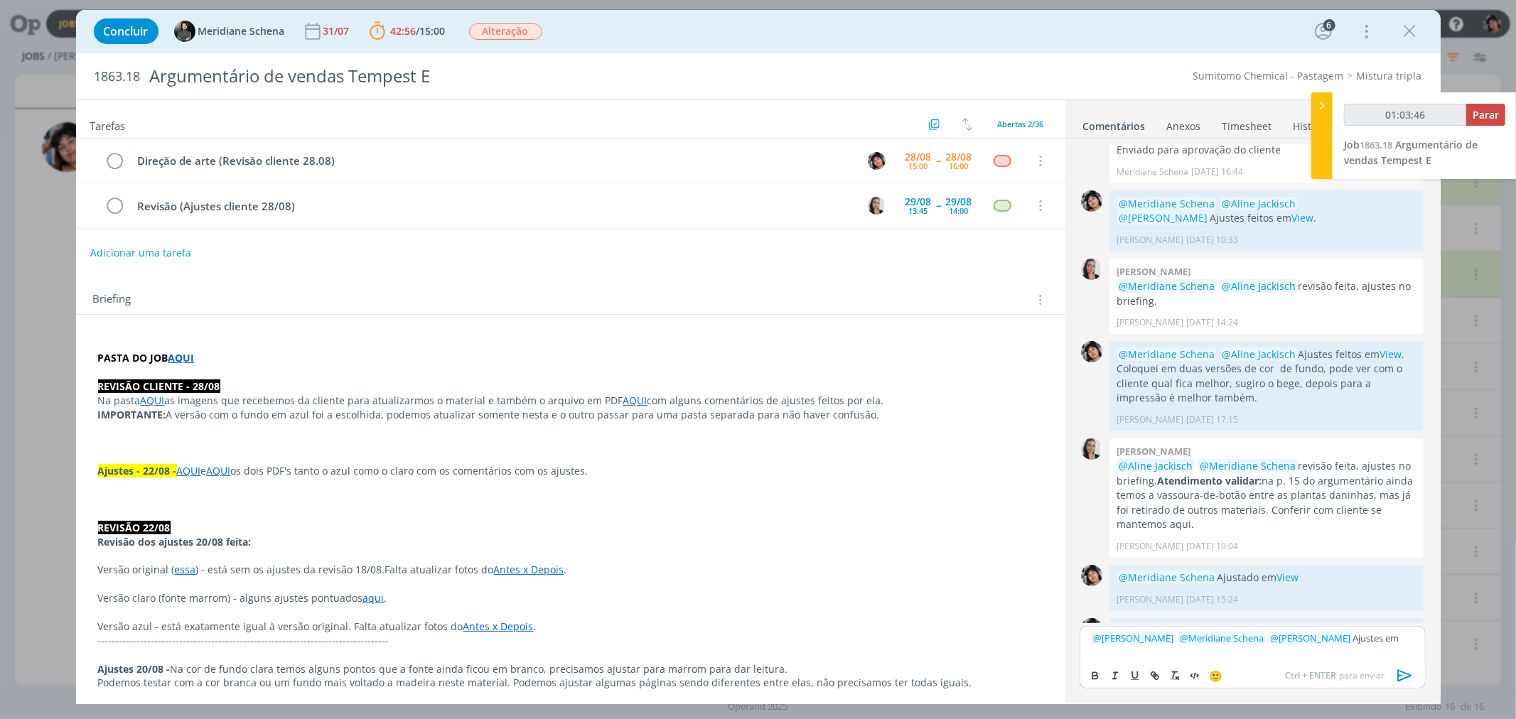
drag, startPoint x: 1206, startPoint y: 654, endPoint x: 1284, endPoint y: 657, distance: 78.2
click at [626, 612] on div "﻿ @ [PERSON_NAME] ﻿ ﻿ @ Meridiane Schena ﻿ ﻿ @ [PERSON_NAME] ﻿ Ajustes em" at bounding box center [1252, 644] width 345 height 36
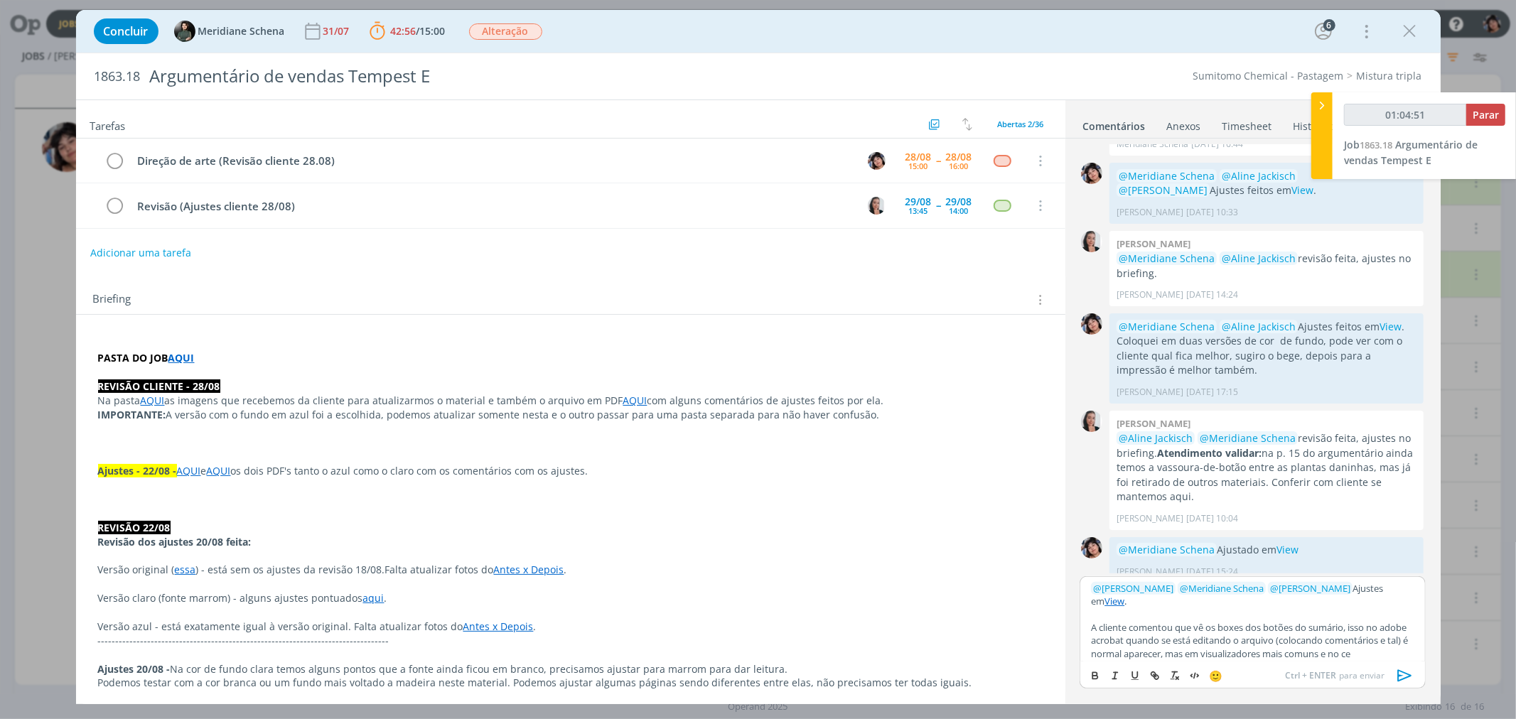
scroll to position [11, 0]
click at [626, 612] on icon "dialog" at bounding box center [1405, 675] width 21 height 21
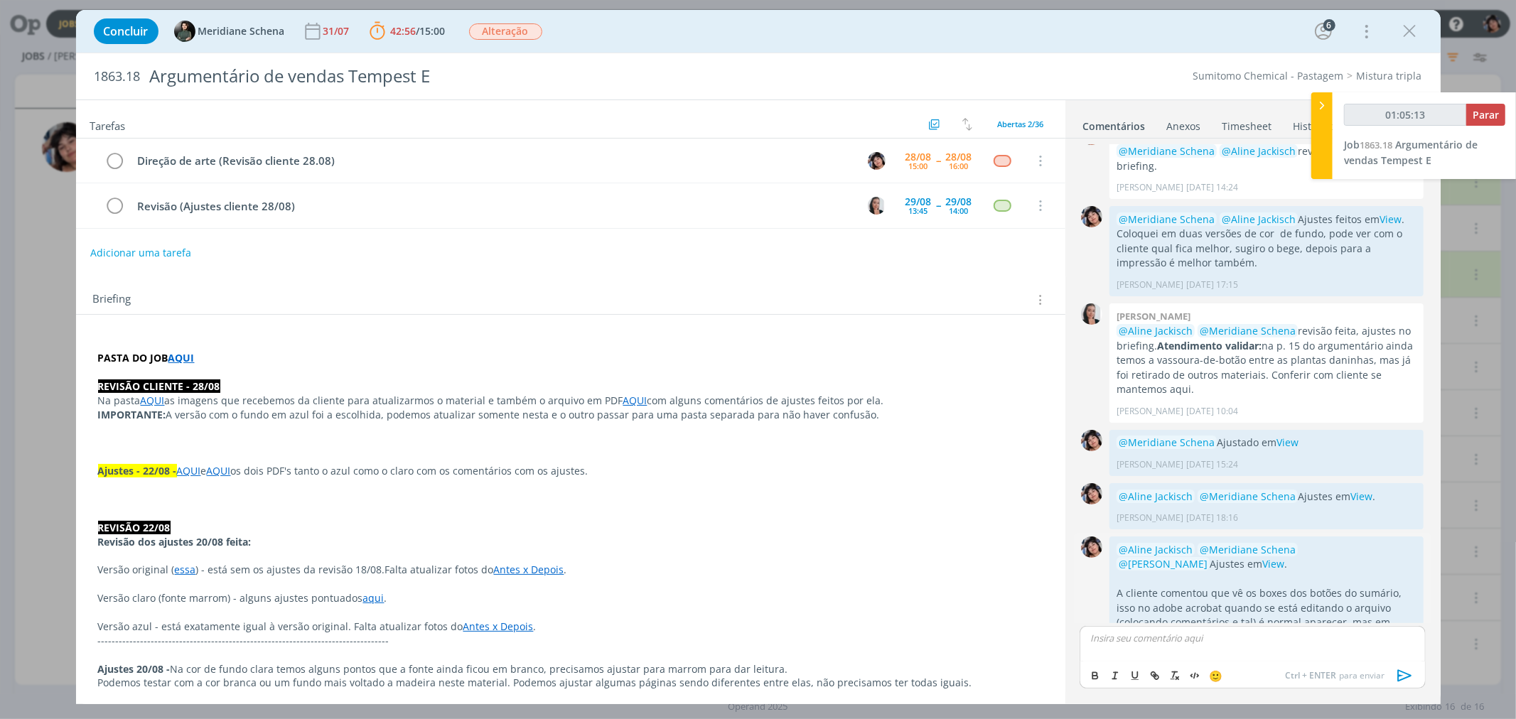
scroll to position [1488, 0]
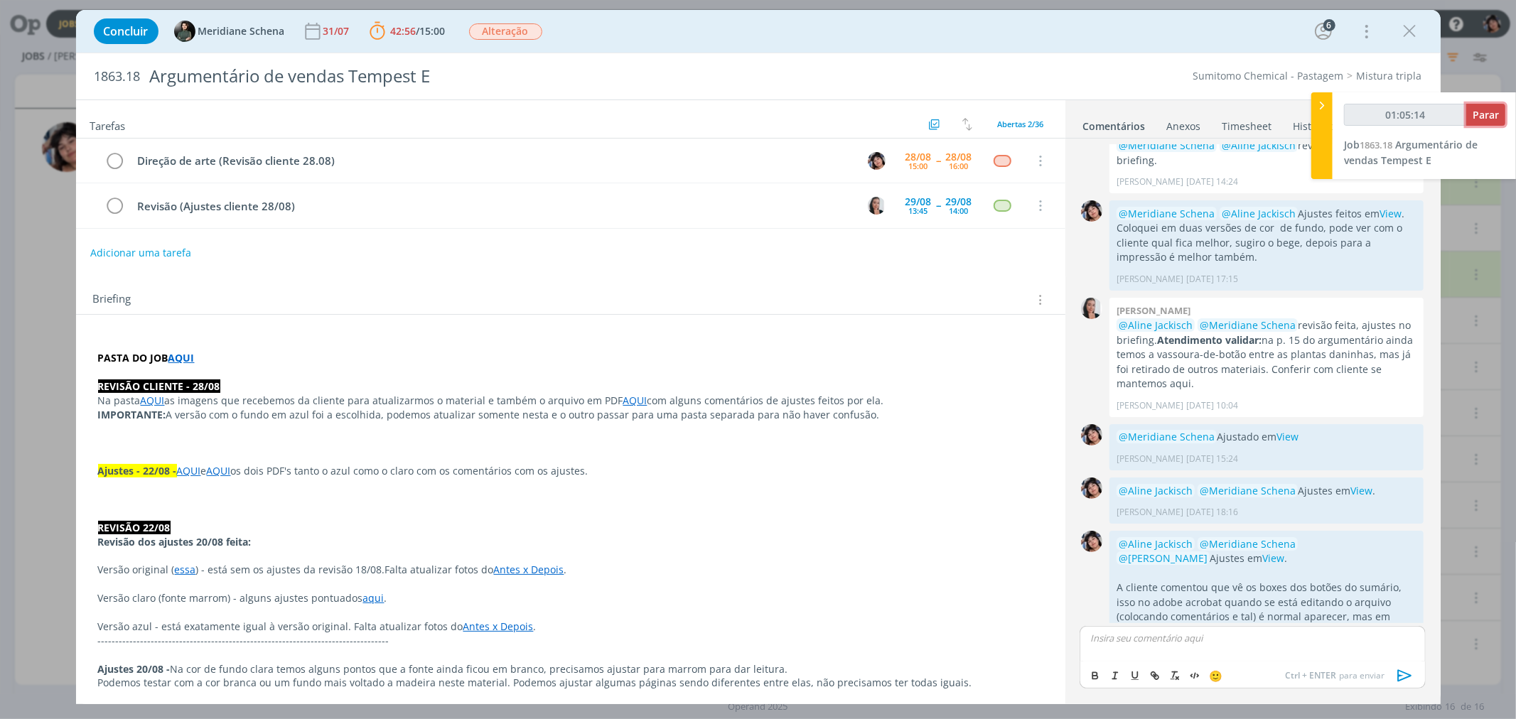
click at [626, 114] on button "Parar" at bounding box center [1485, 115] width 39 height 22
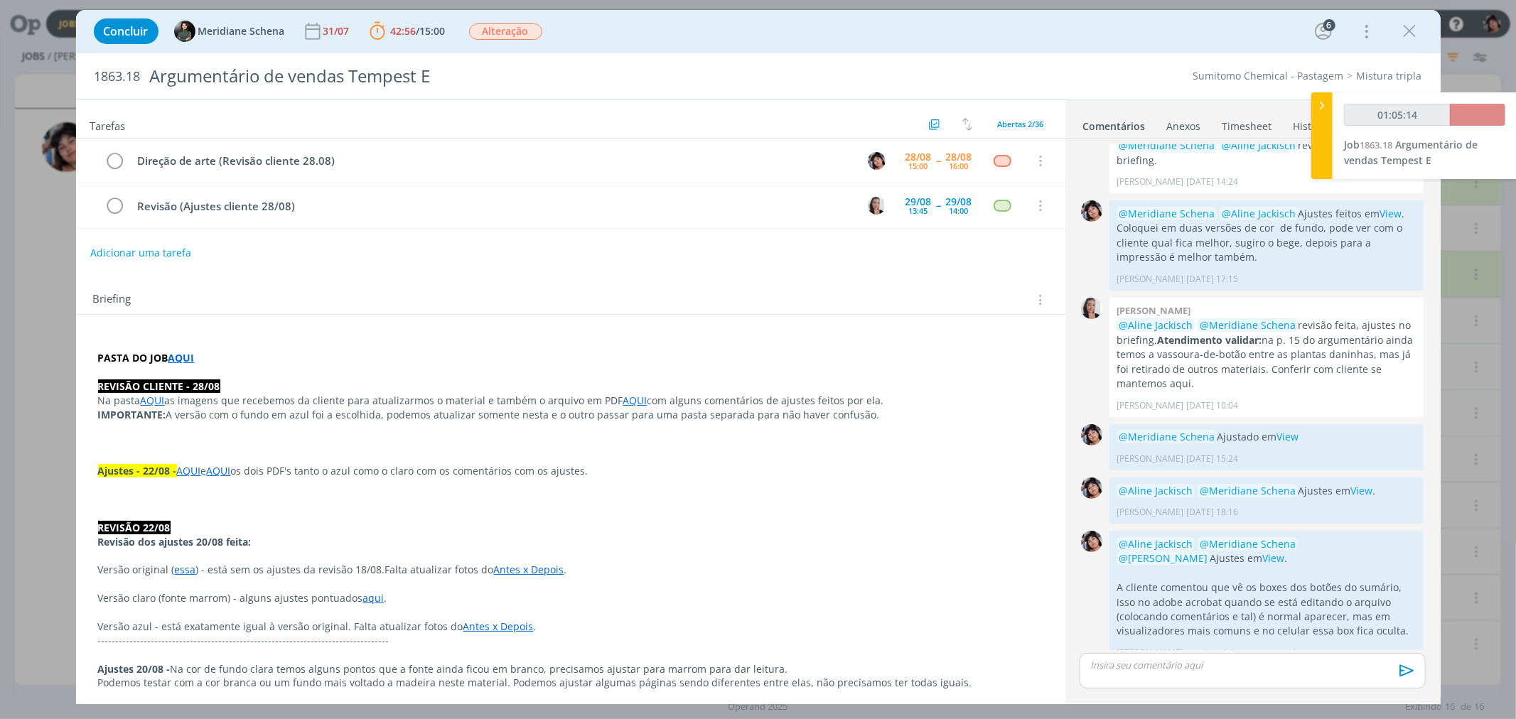
scroll to position [1461, 0]
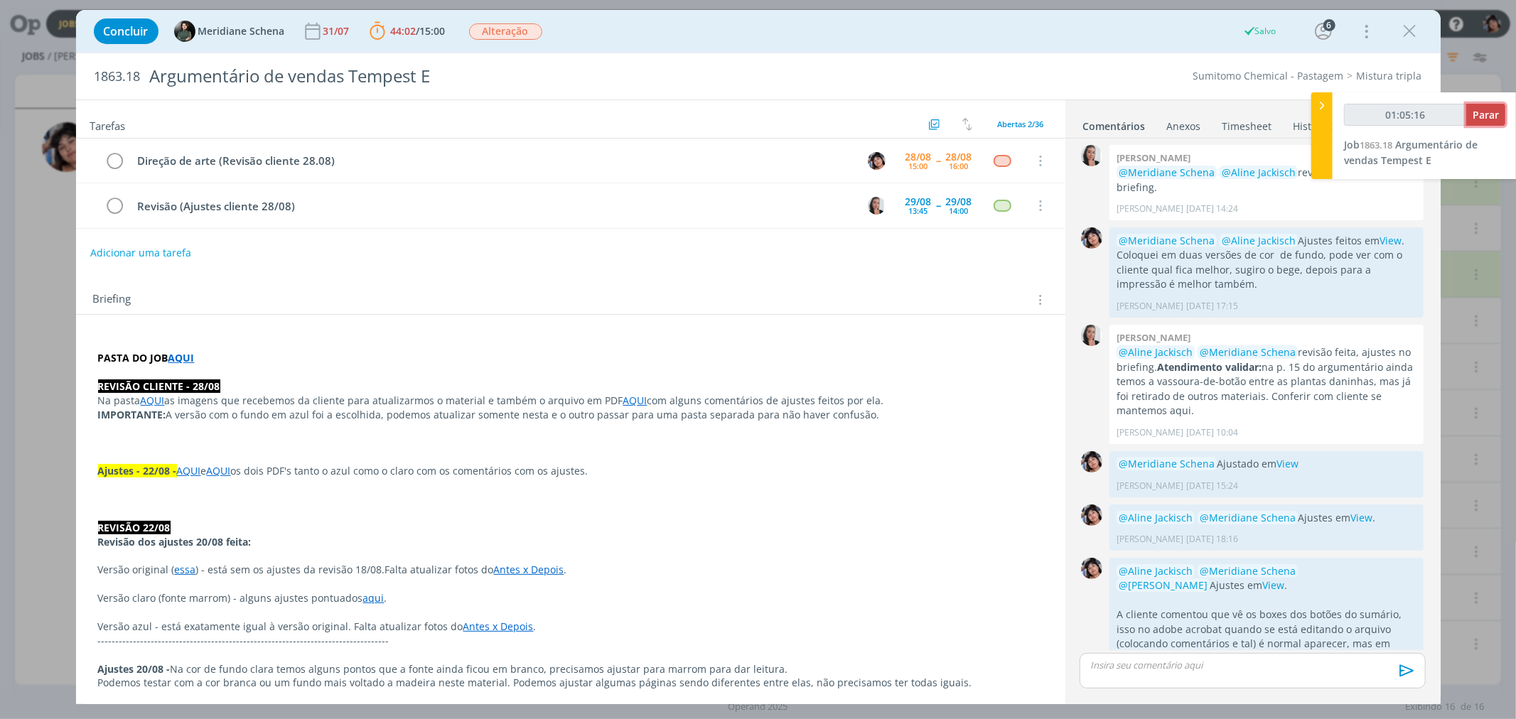
click at [626, 114] on span "Parar" at bounding box center [1486, 115] width 26 height 14
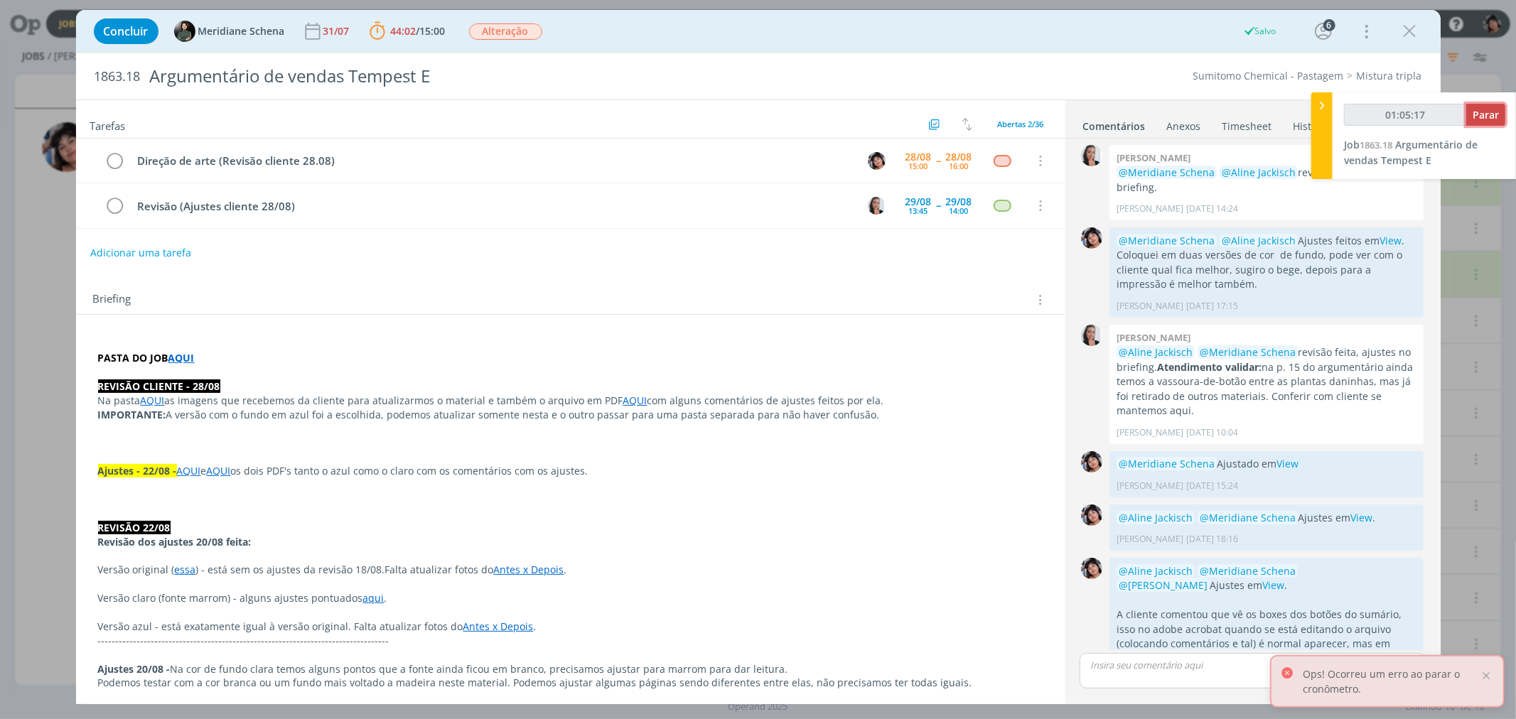
click at [626, 114] on span "Parar" at bounding box center [1486, 115] width 26 height 14
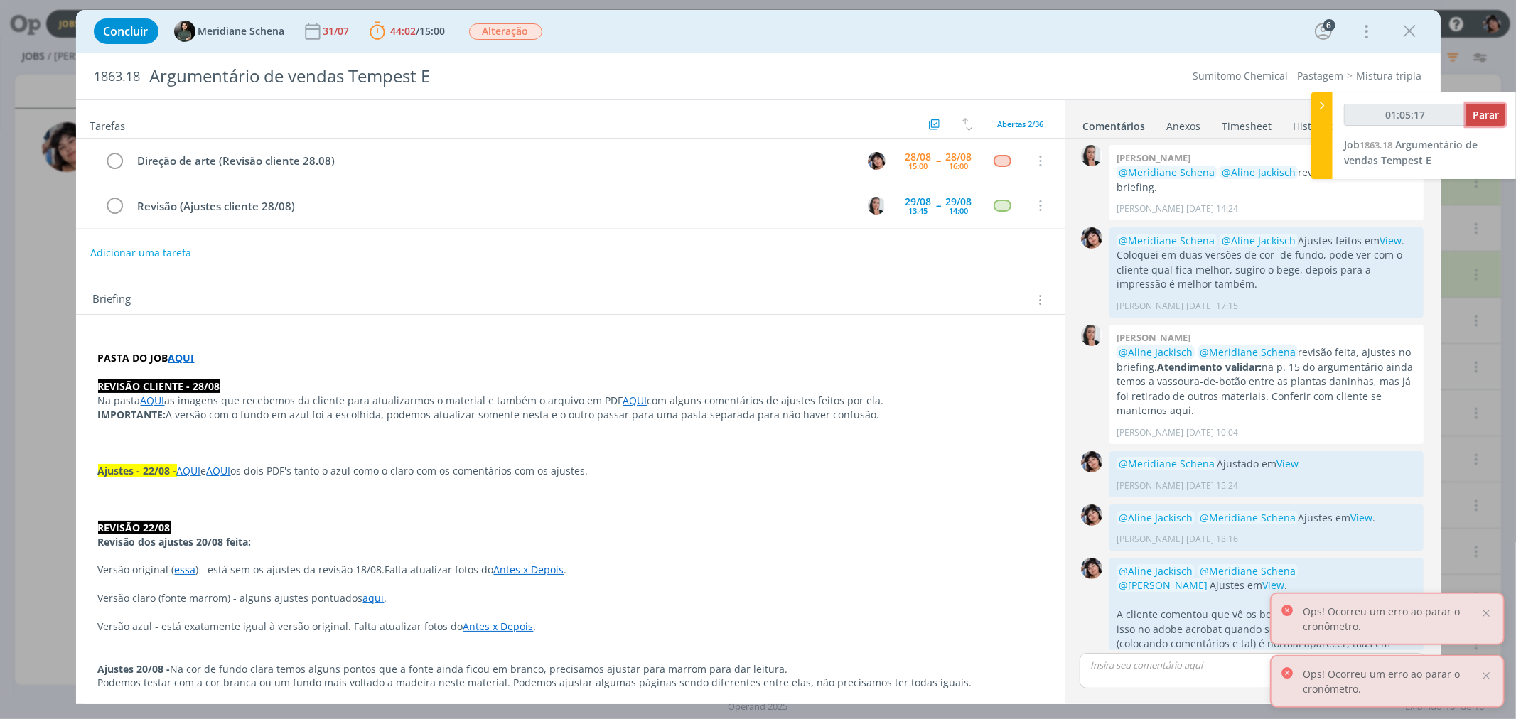
click at [626, 114] on span "Parar" at bounding box center [1486, 115] width 26 height 14
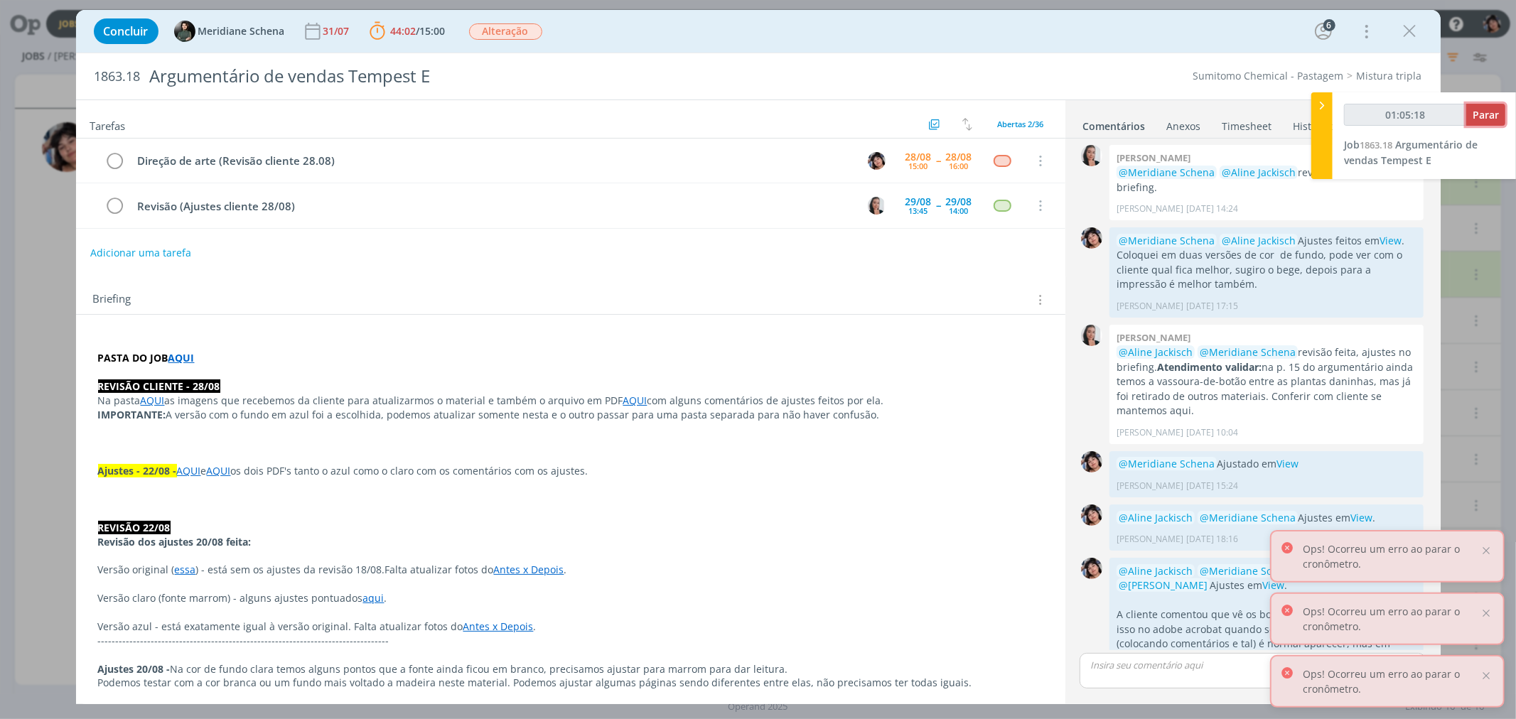
click at [626, 114] on span "Parar" at bounding box center [1486, 115] width 26 height 14
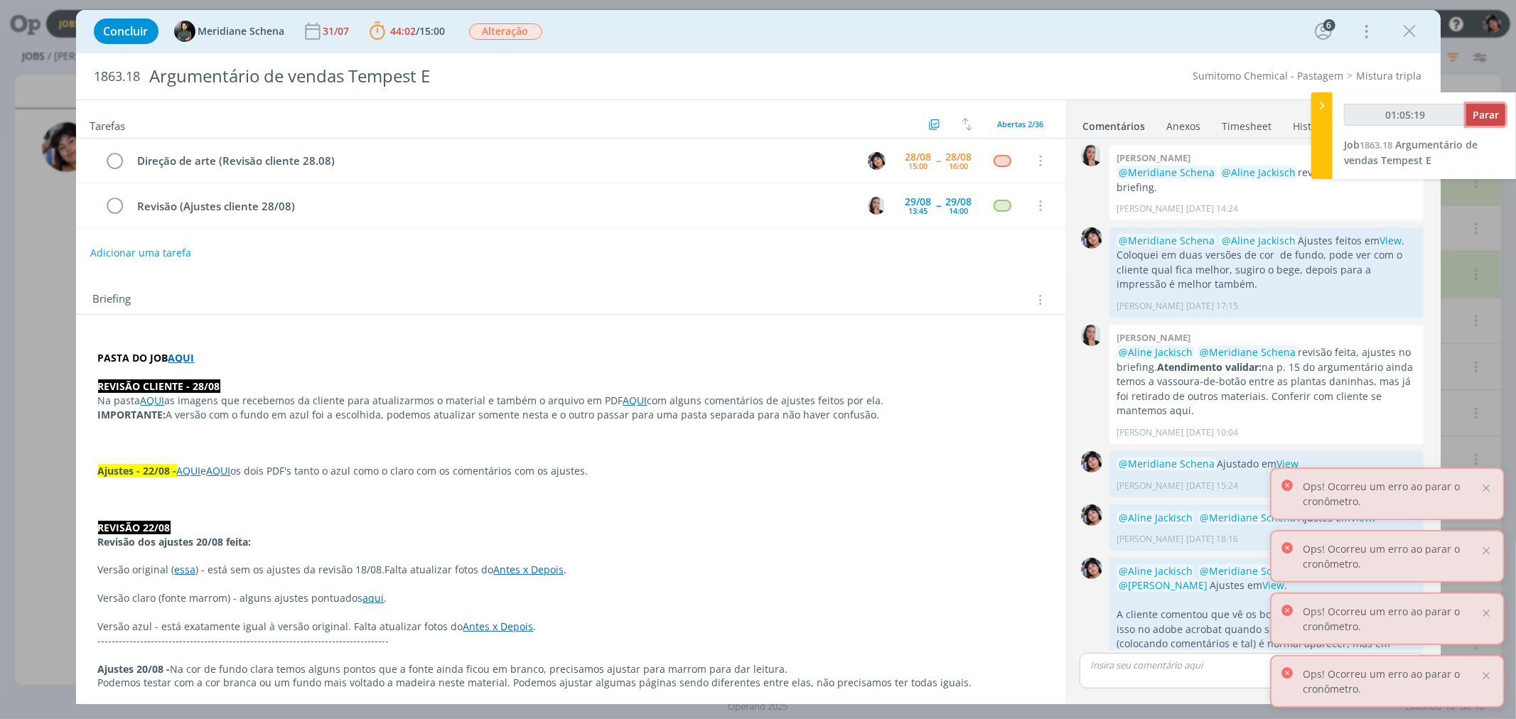
click at [626, 114] on span "Parar" at bounding box center [1486, 115] width 26 height 14
type input "01:06:00"
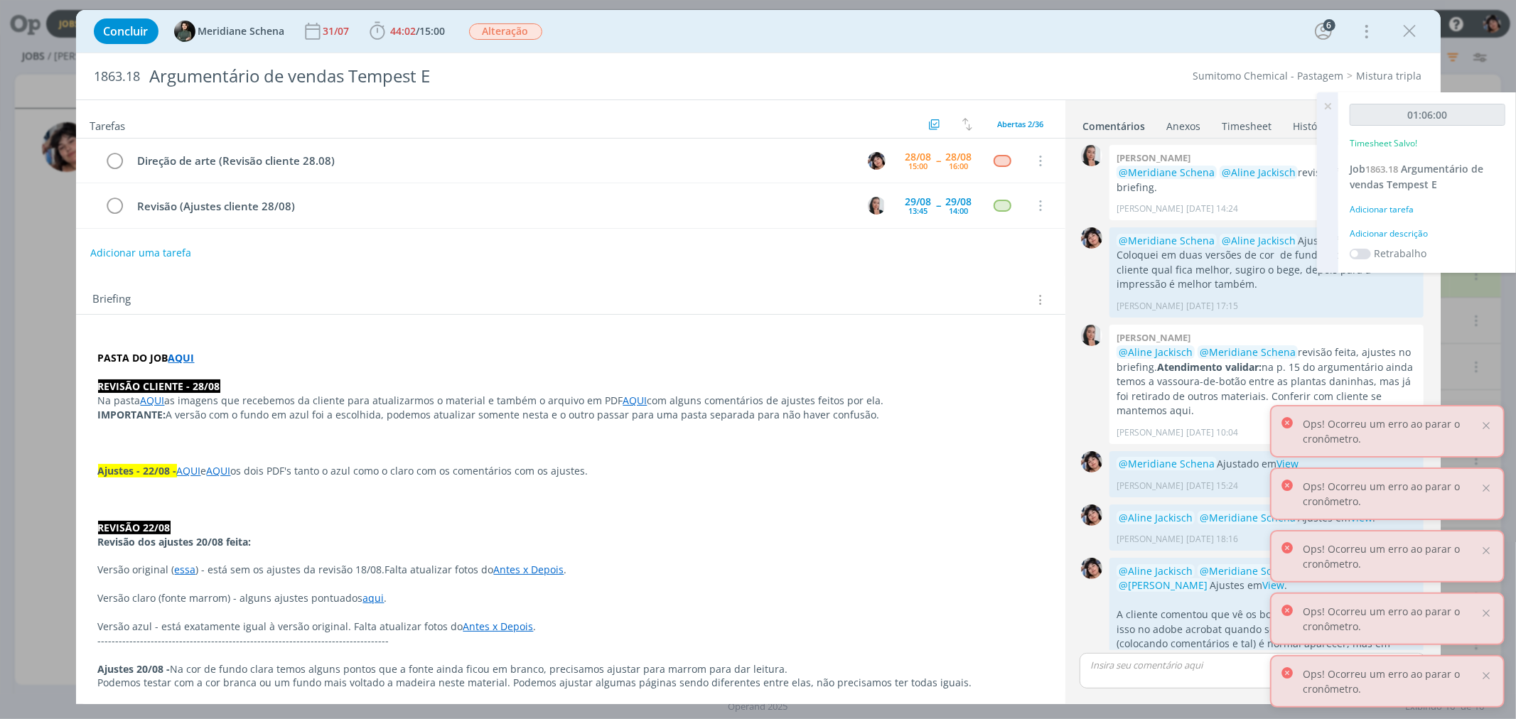
click at [626, 218] on div "01:06:00 Timesheet Salvo! Job 1863.18 Argumentário de vendas Tempest E Adiciona…" at bounding box center [1427, 182] width 178 height 181
click at [626, 210] on div "Adicionar tarefa" at bounding box center [1428, 209] width 156 height 13
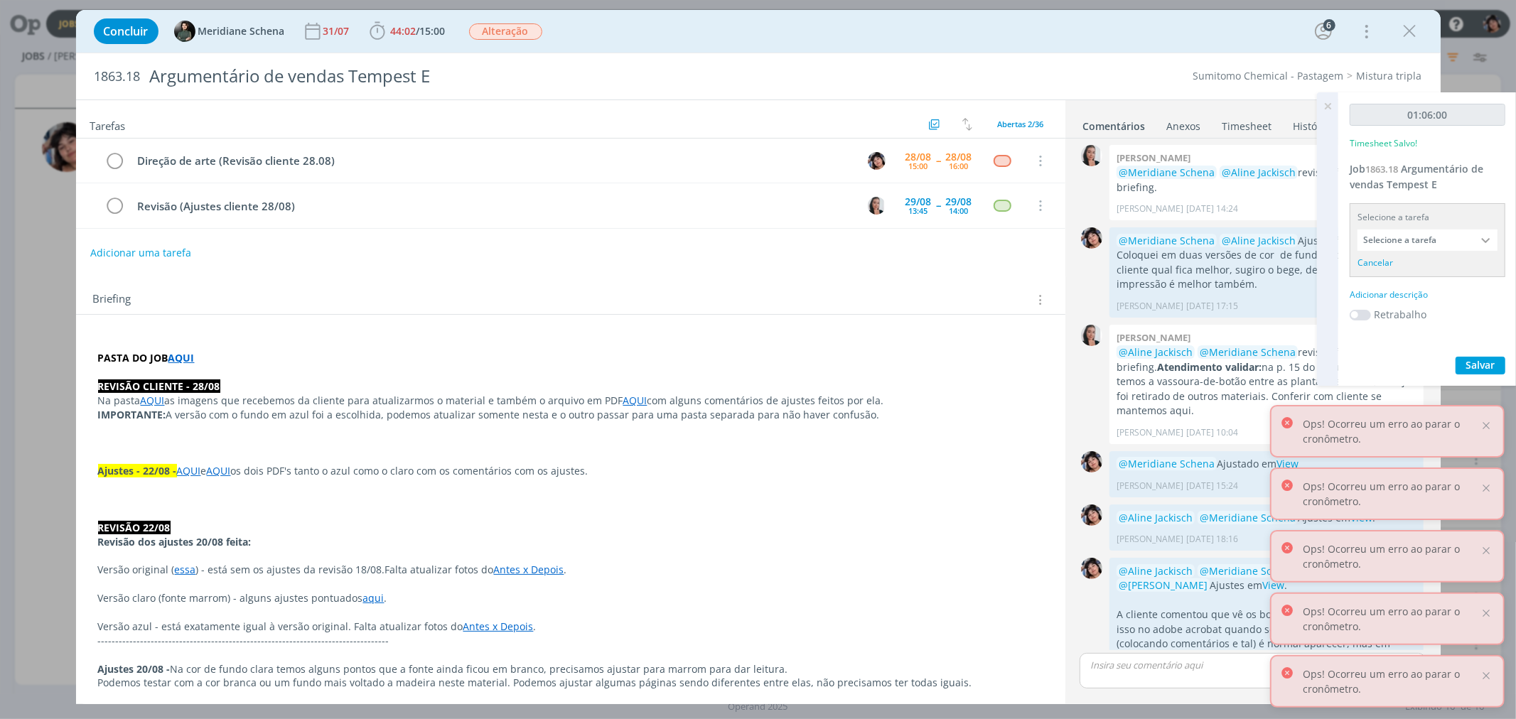
click at [626, 237] on input "Selecione a tarefa" at bounding box center [1428, 240] width 140 height 21
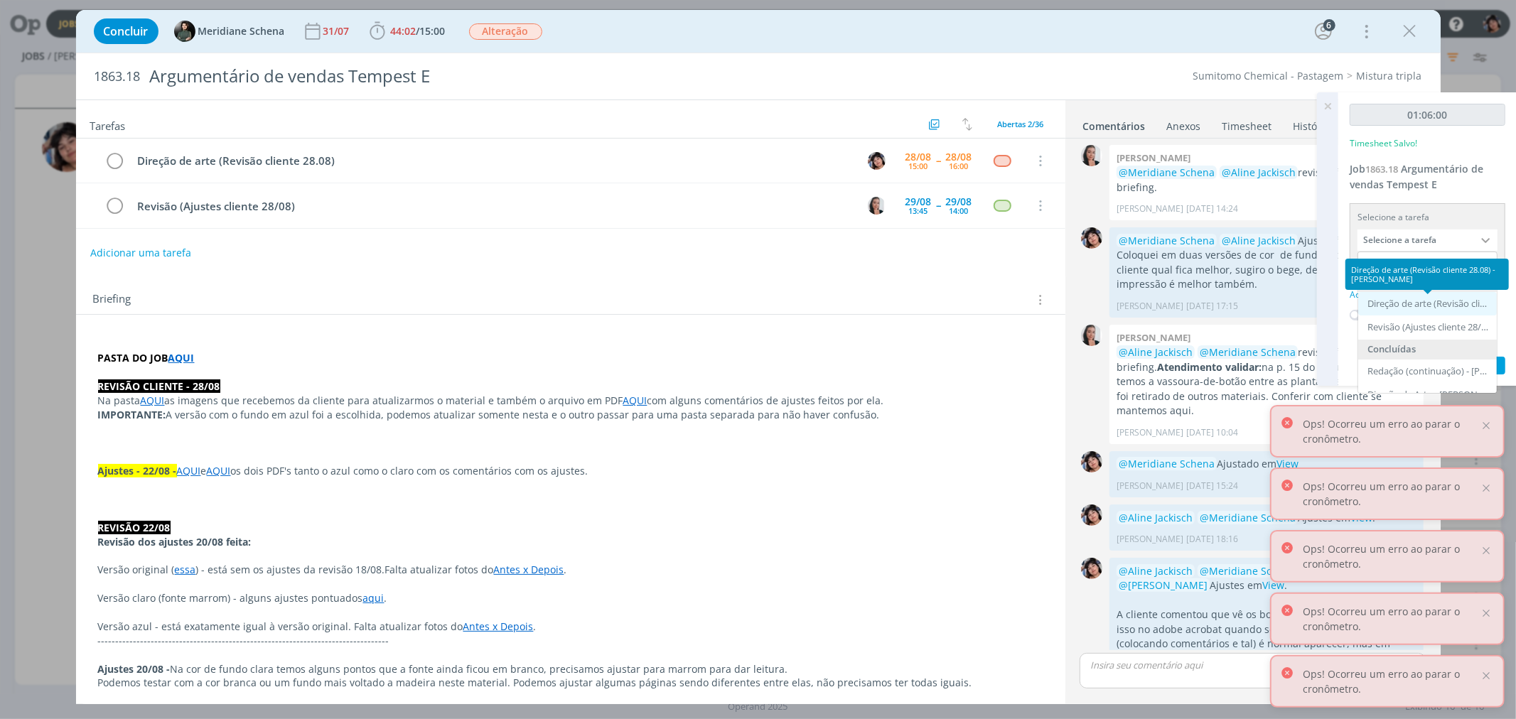
click at [626, 304] on div "Direção de arte (Revisão cliente 28.08) - [PERSON_NAME]" at bounding box center [1429, 304] width 123 height 11
type input "Direção de arte (Revisão cliente 28.08)"
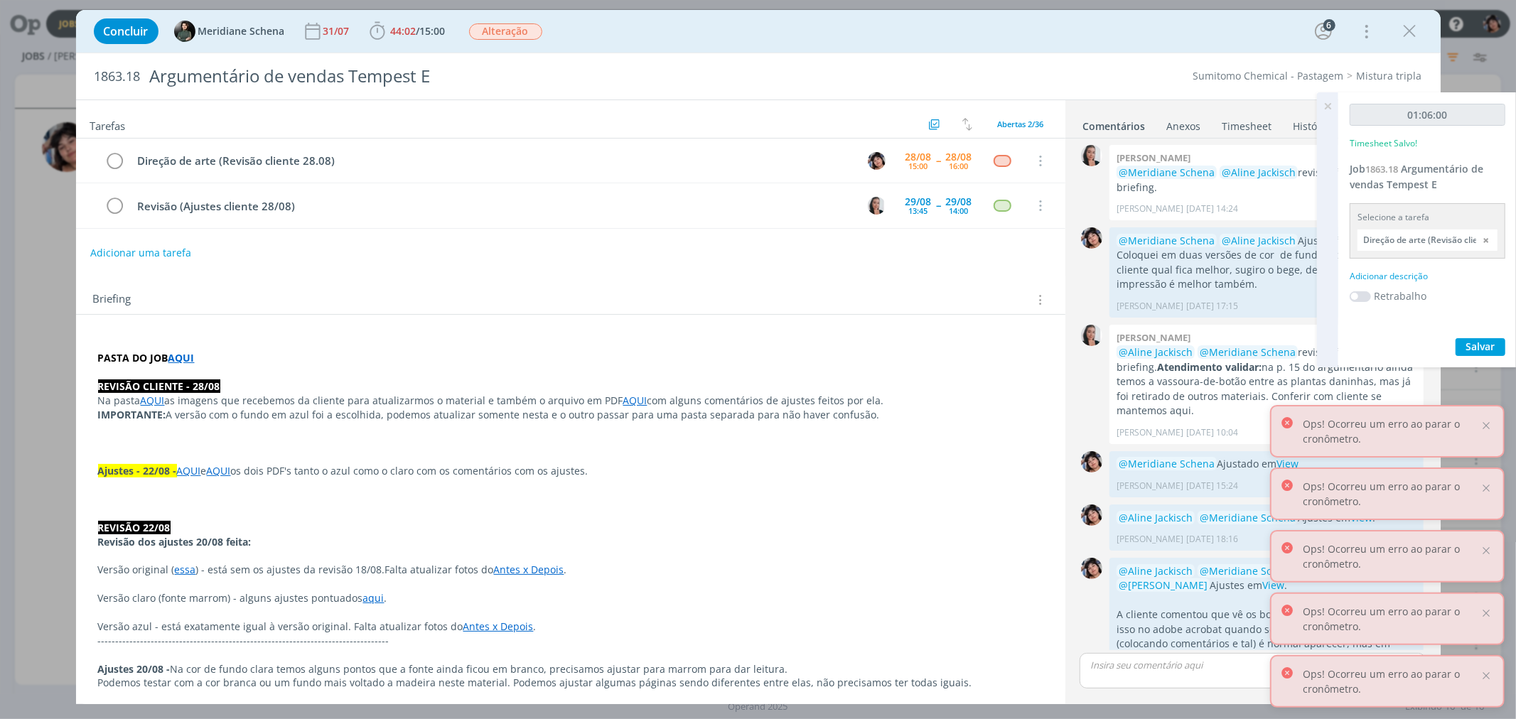
click at [626, 270] on div "Adicionar descrição" at bounding box center [1428, 276] width 156 height 13
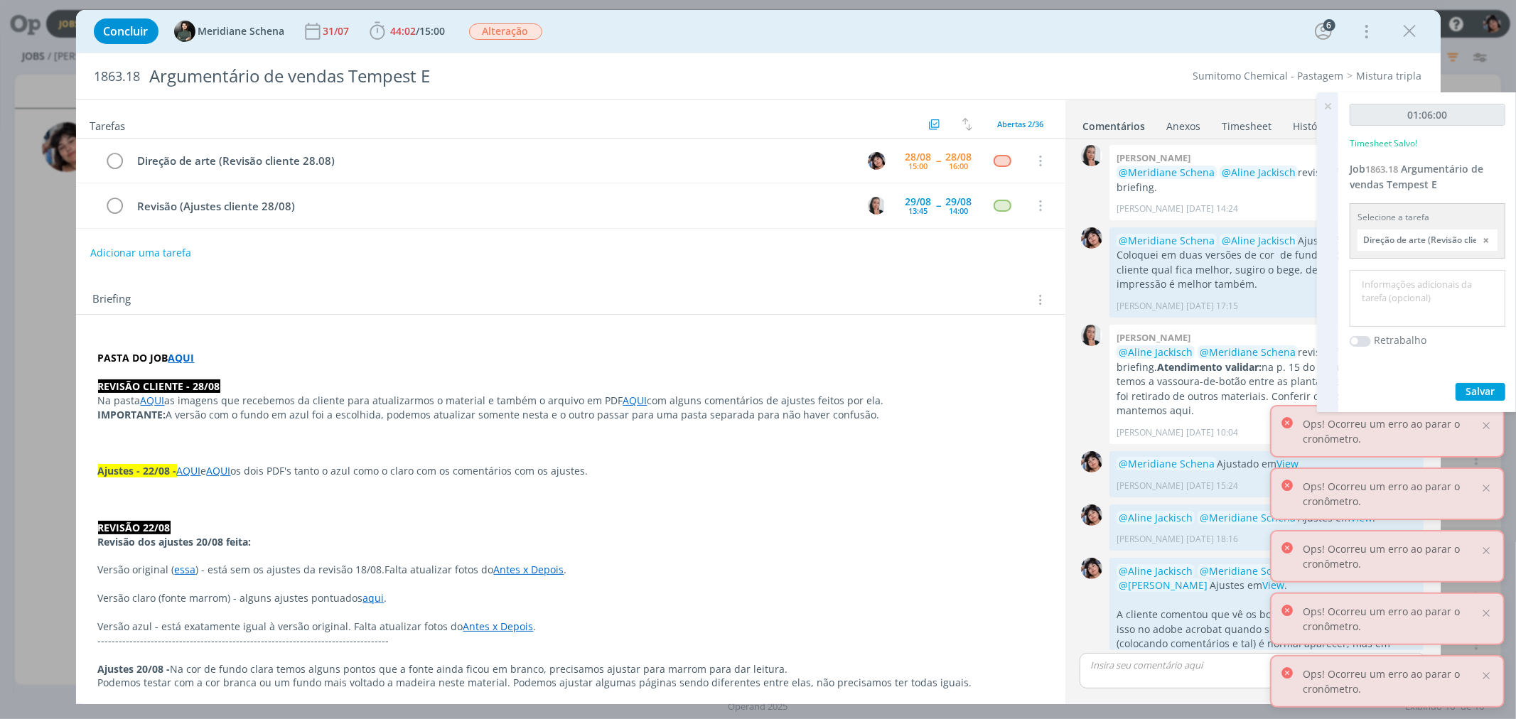
click at [626, 281] on textarea at bounding box center [1427, 299] width 149 height 50
type textarea "Ajustes cliente"
click at [626, 385] on span "Salvar" at bounding box center [1480, 392] width 29 height 14
click at [114, 157] on icon "dialog" at bounding box center [115, 161] width 20 height 21
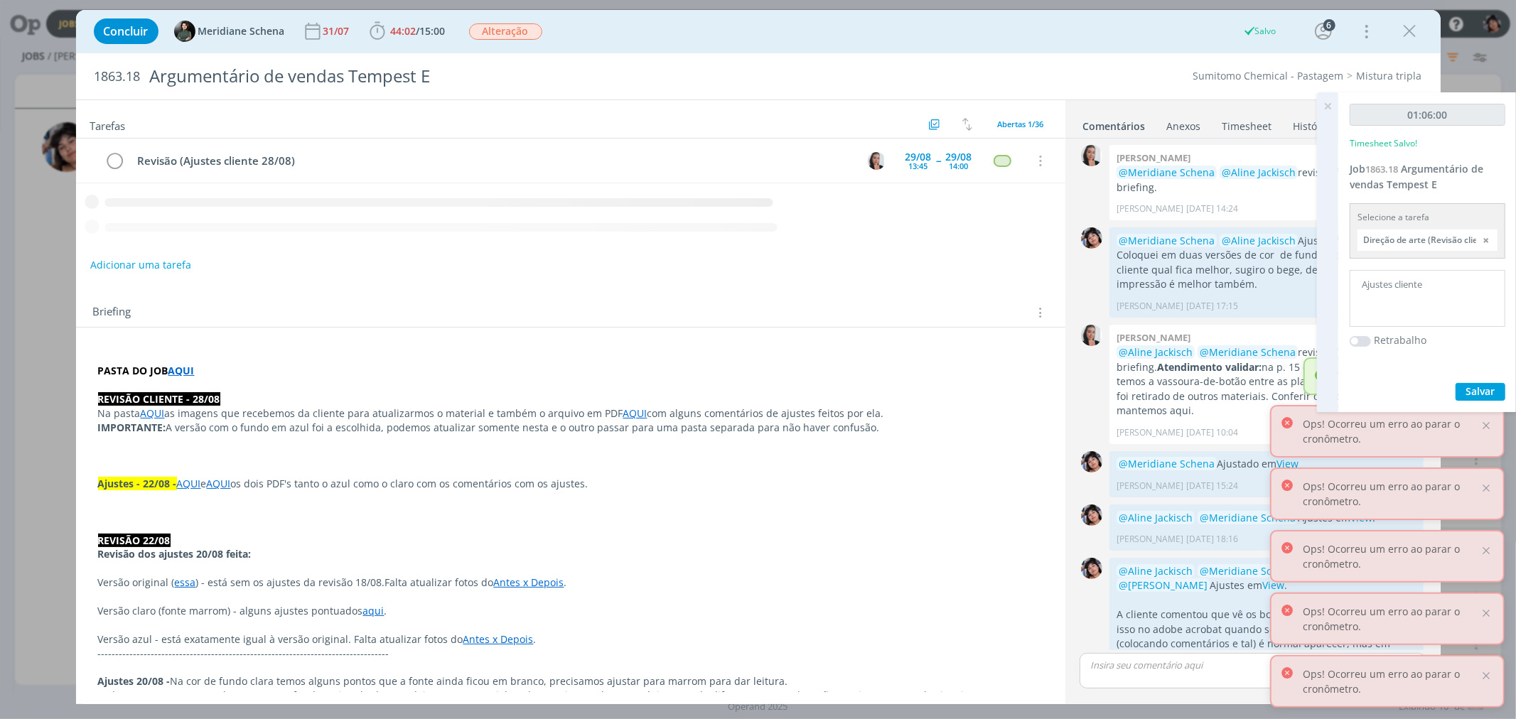
click at [626, 31] on icon "dialog" at bounding box center [1410, 31] width 21 height 21
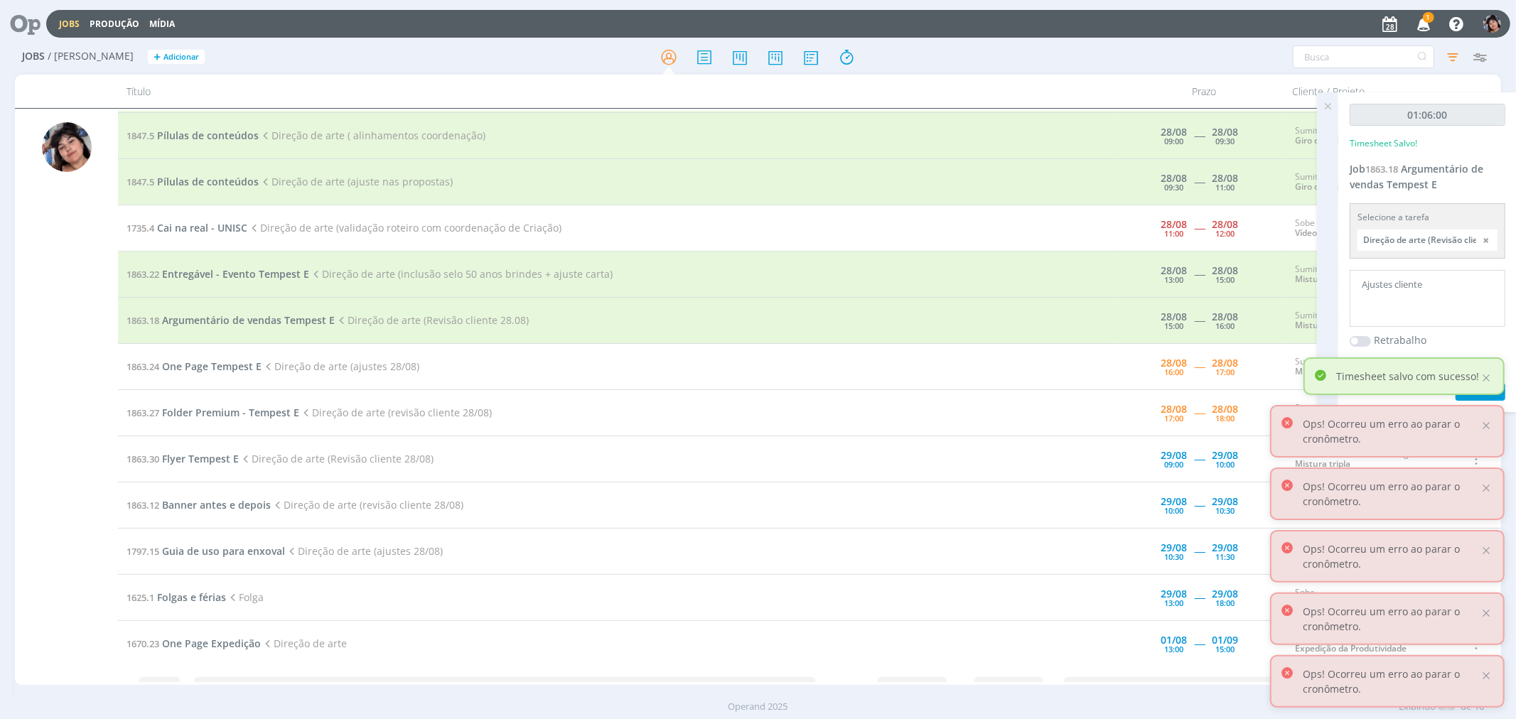
scroll to position [183, 0]
click at [626, 112] on div at bounding box center [758, 359] width 1516 height 719
click at [626, 108] on icon at bounding box center [1328, 106] width 26 height 28
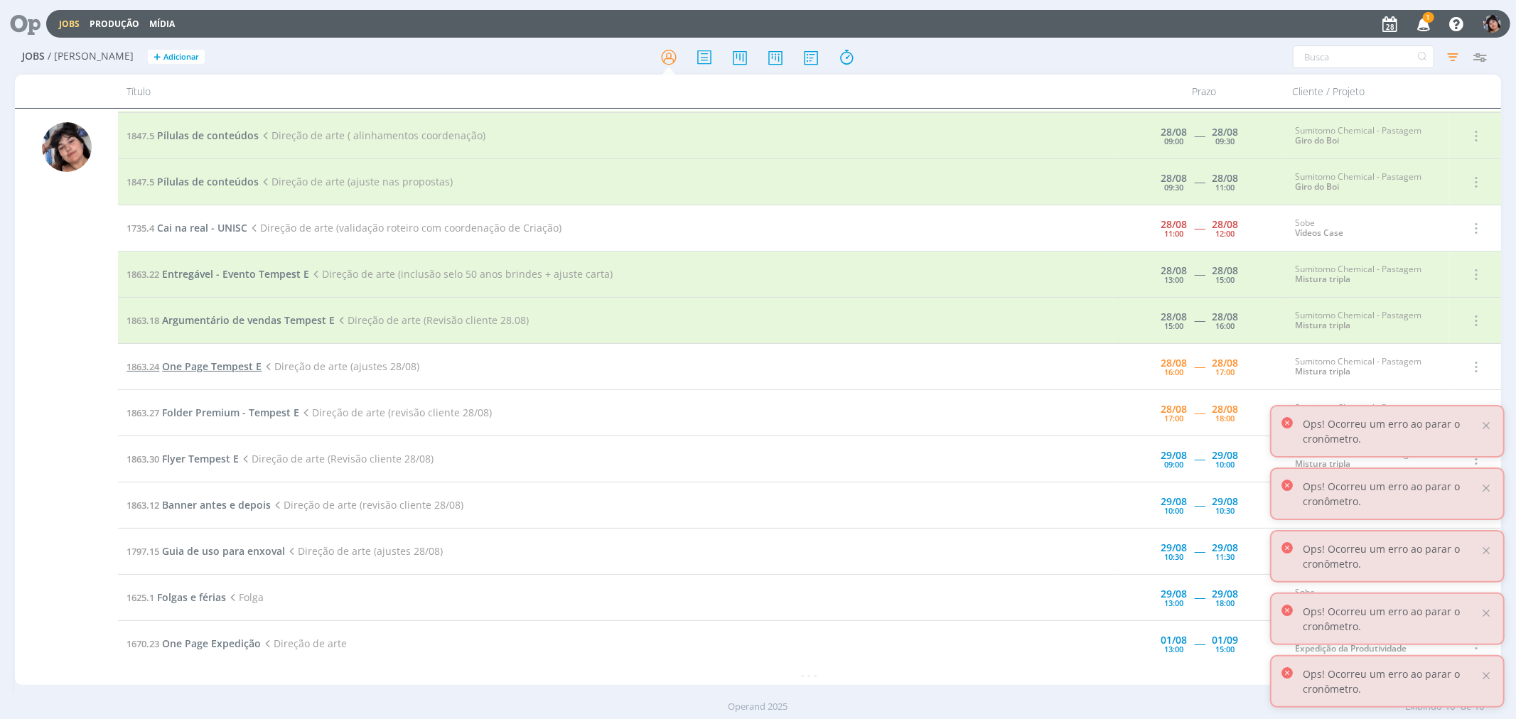
click at [223, 372] on span "One Page Tempest E" at bounding box center [212, 367] width 100 height 14
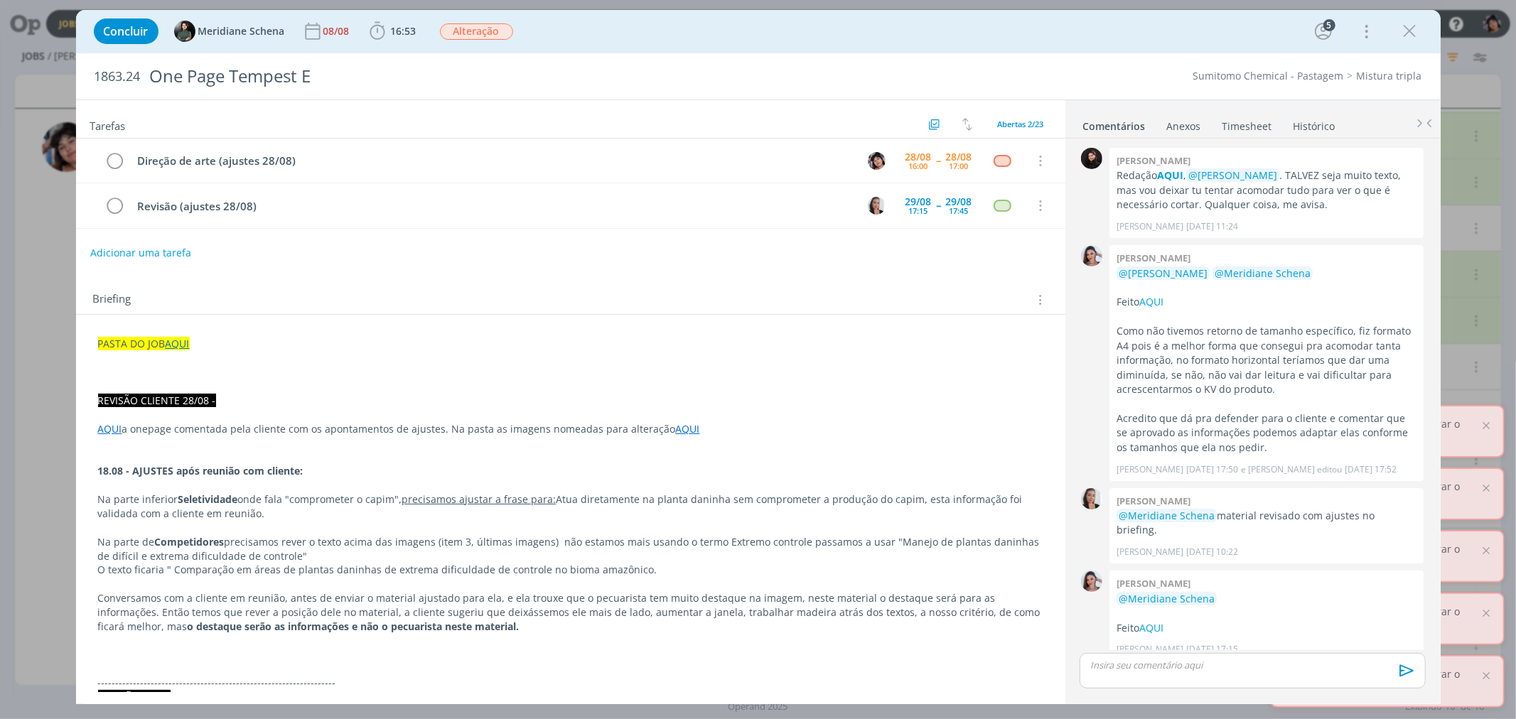
scroll to position [1333, 0]
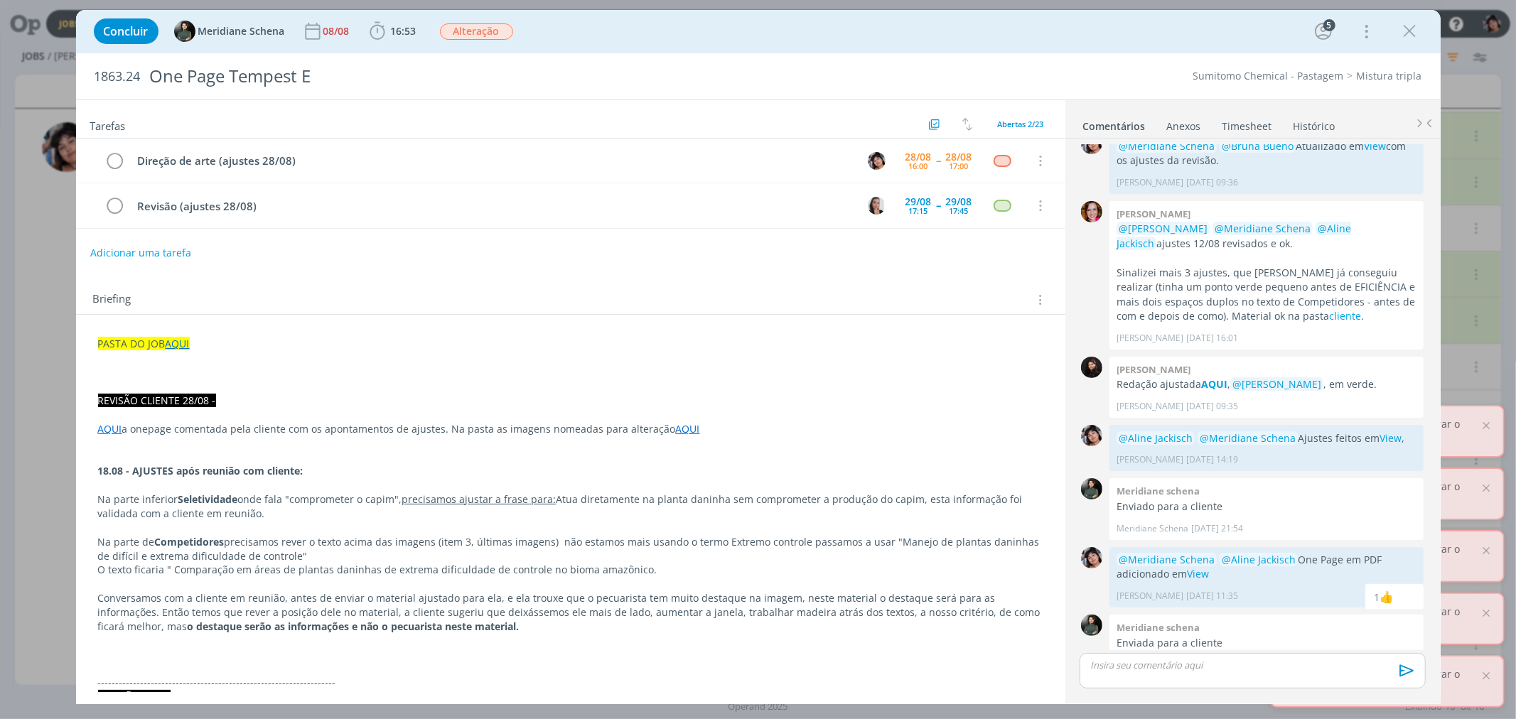
click at [114, 435] on link "AQUI" at bounding box center [110, 429] width 24 height 14
click at [195, 453] on link "[URL][DOMAIN_NAME]" at bounding box center [190, 455] width 107 height 18
